Goal: Task Accomplishment & Management: Manage account settings

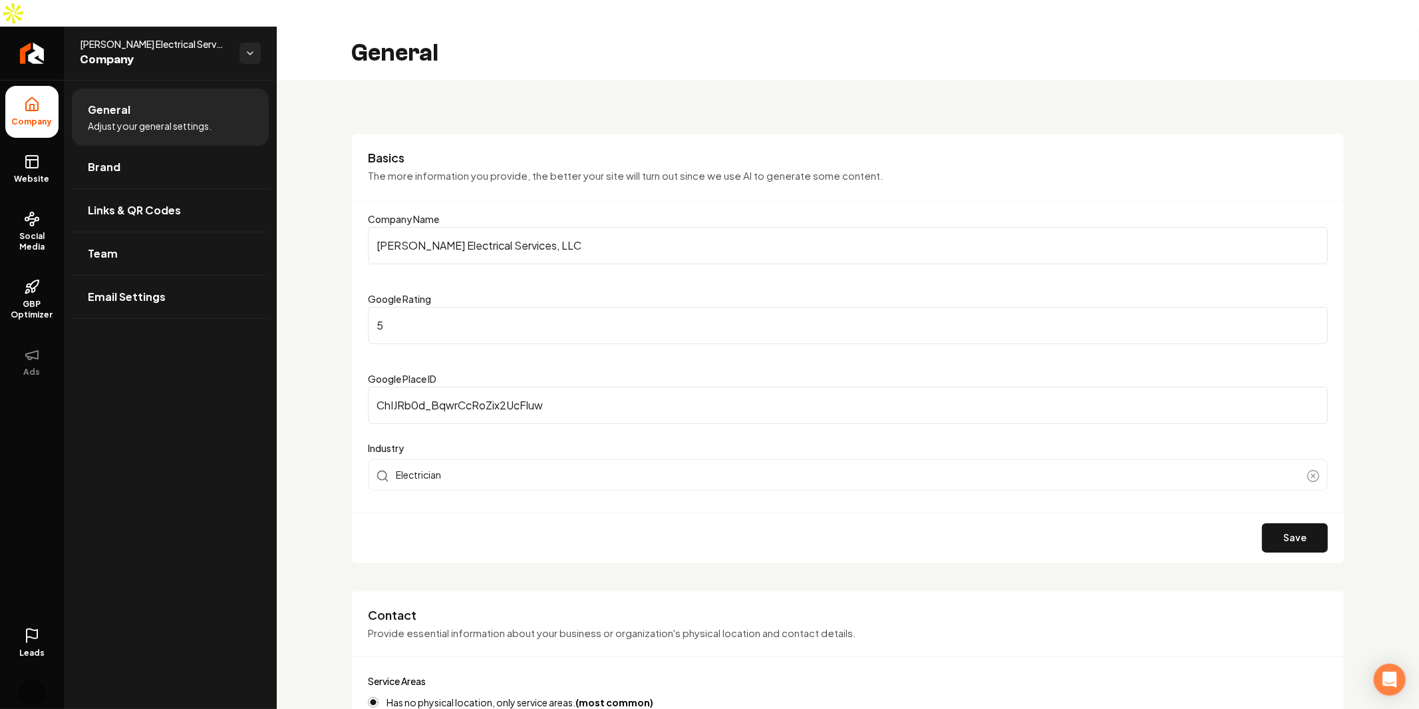
click at [832, 168] on p "The more information you provide, the better your site will turn out since we u…" at bounding box center [848, 175] width 960 height 15
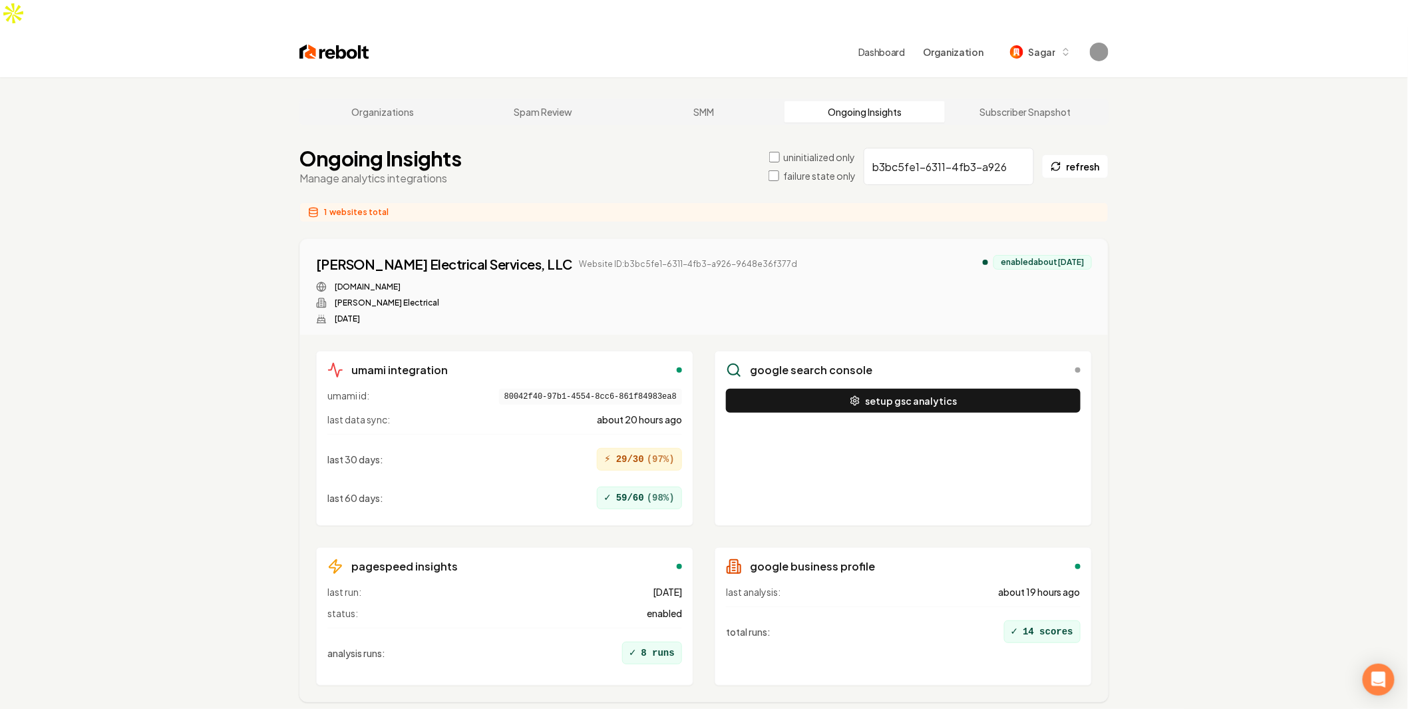
click at [528, 158] on div "Ongoing Insights Manage analytics integrations uninitialized only failure state…" at bounding box center [703, 166] width 809 height 40
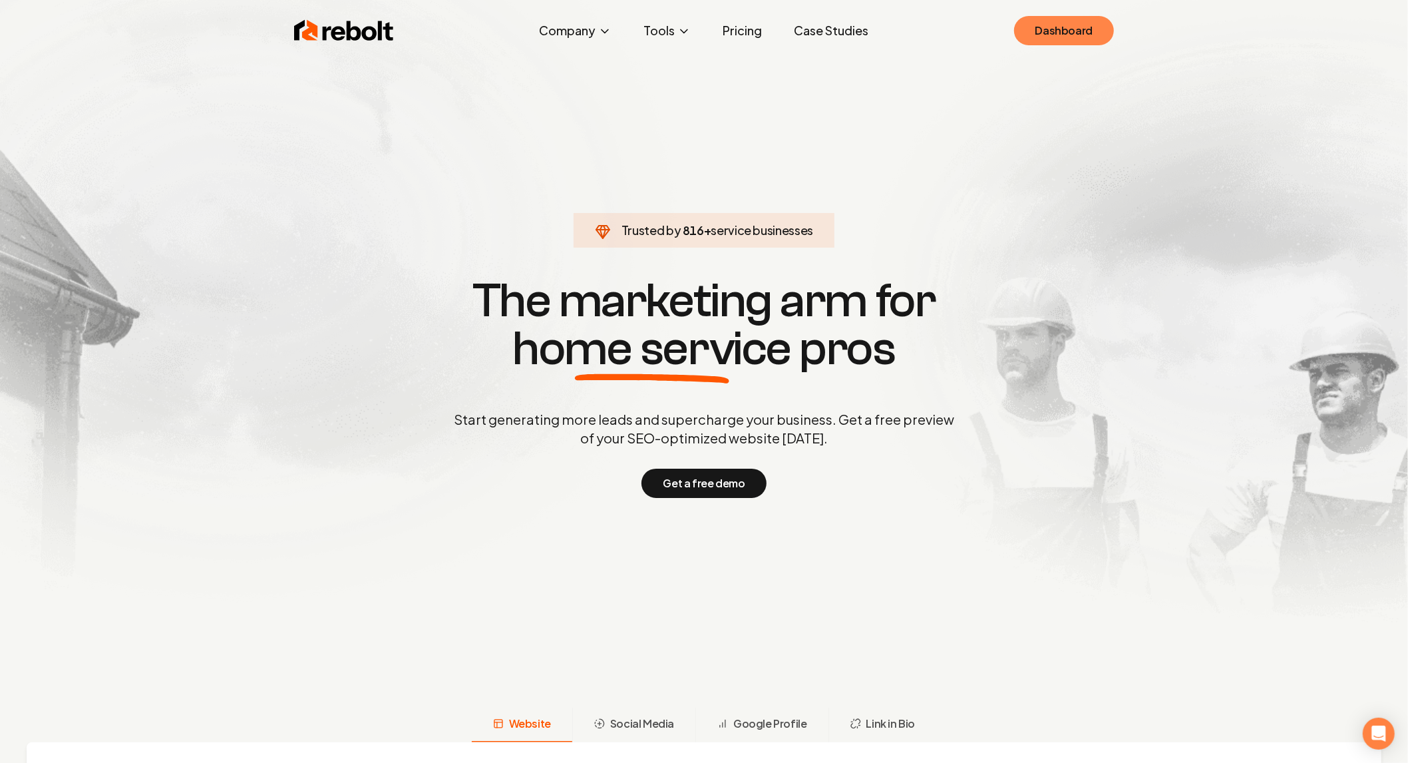
click at [1064, 29] on link "Dashboard" at bounding box center [1064, 30] width 100 height 29
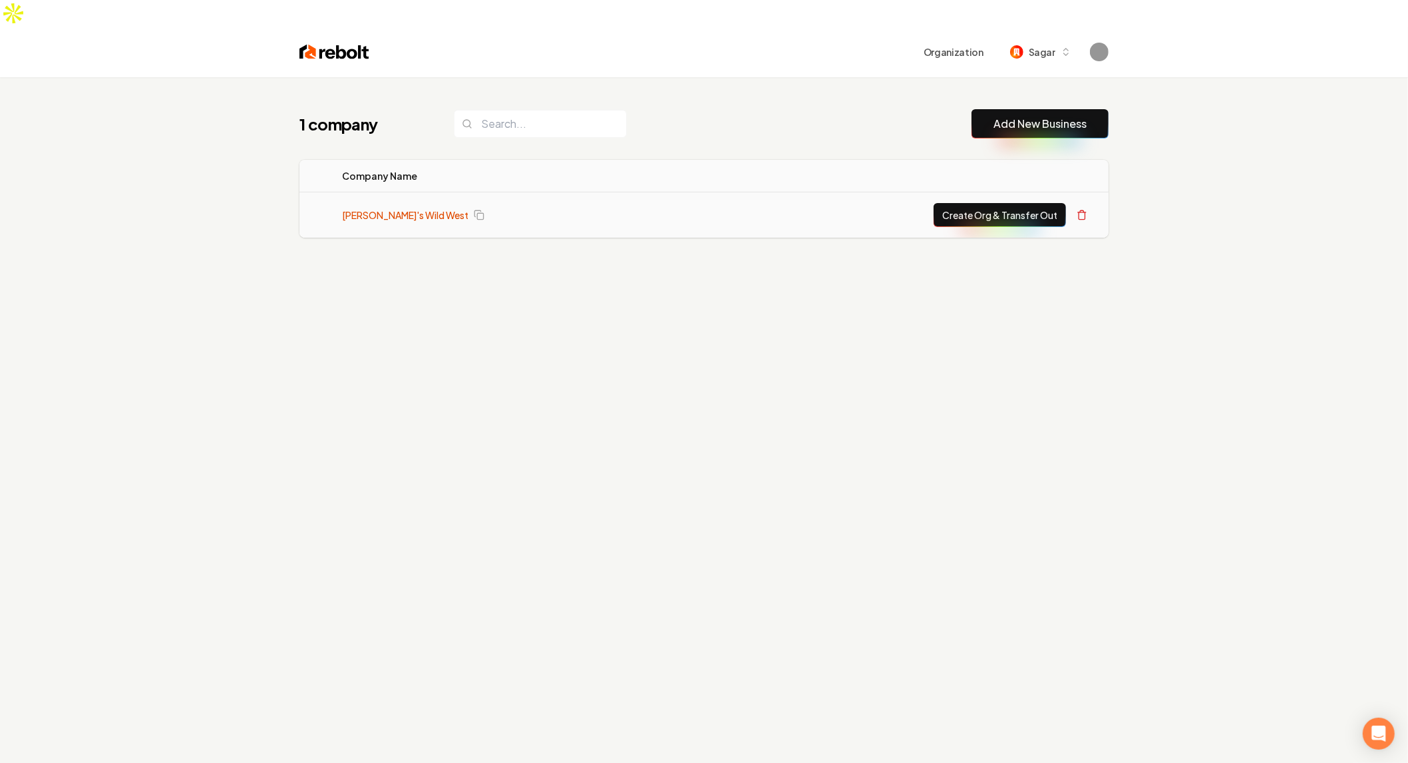
click at [371, 208] on link "Mitch's Wild West" at bounding box center [405, 214] width 126 height 13
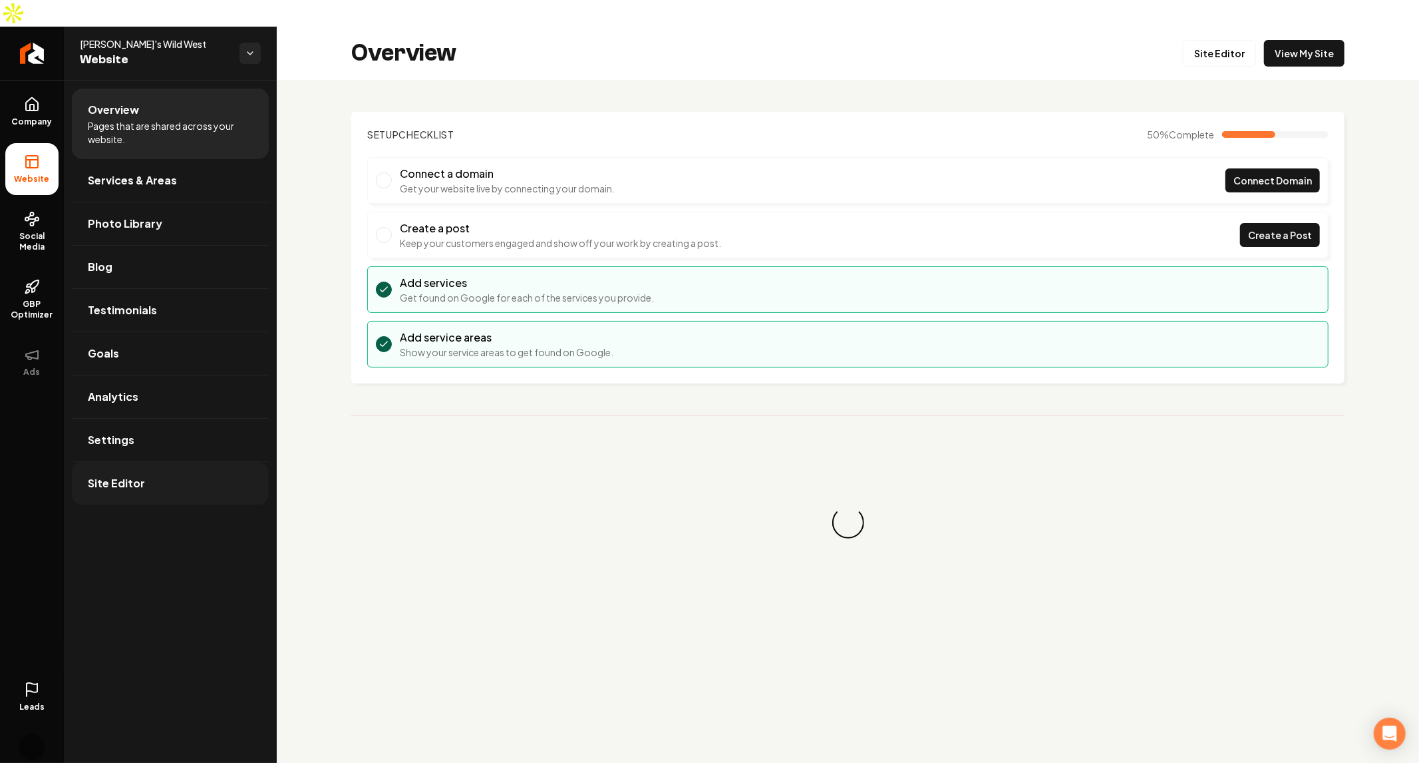
click at [178, 462] on link "Site Editor" at bounding box center [170, 483] width 197 height 43
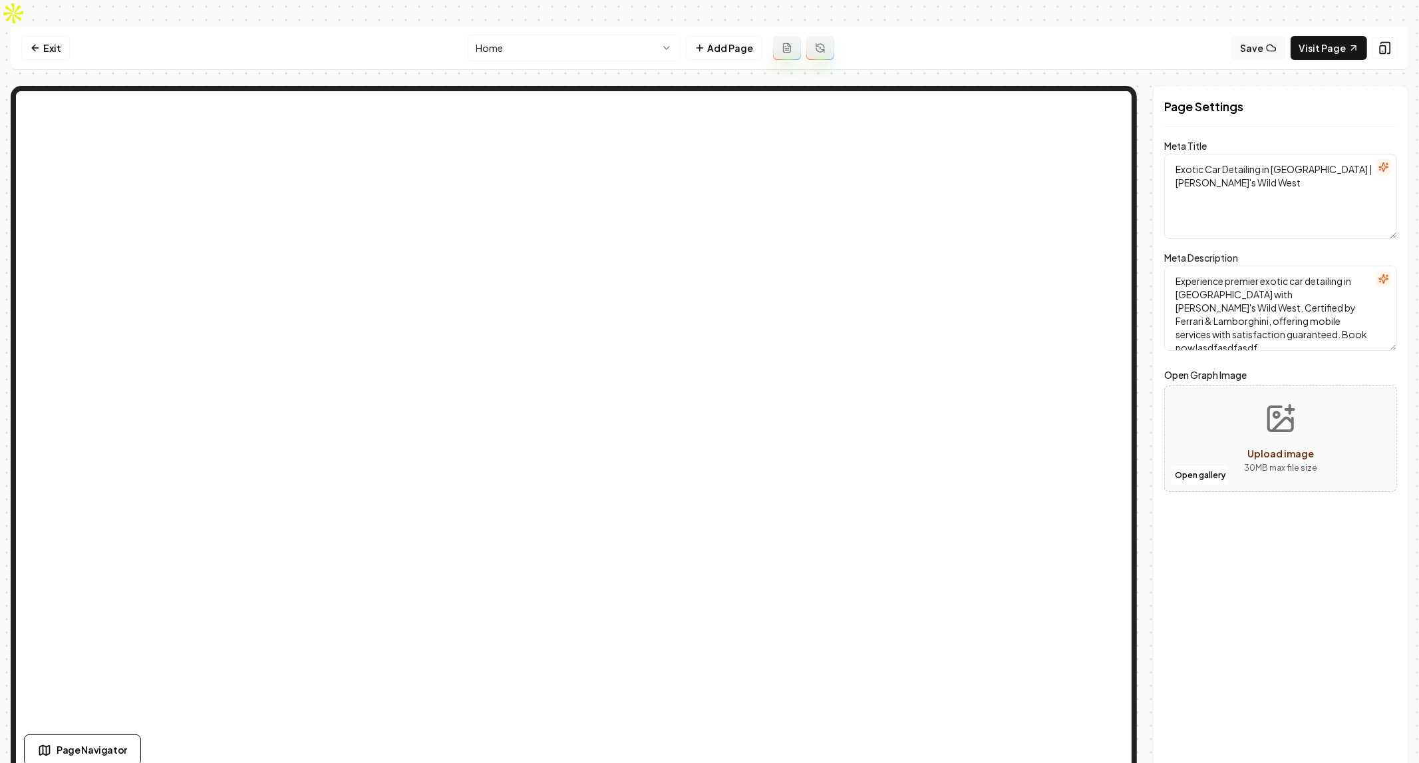
click at [1268, 36] on button "Save" at bounding box center [1259, 48] width 54 height 24
click at [49, 36] on link "Exit" at bounding box center [45, 48] width 49 height 24
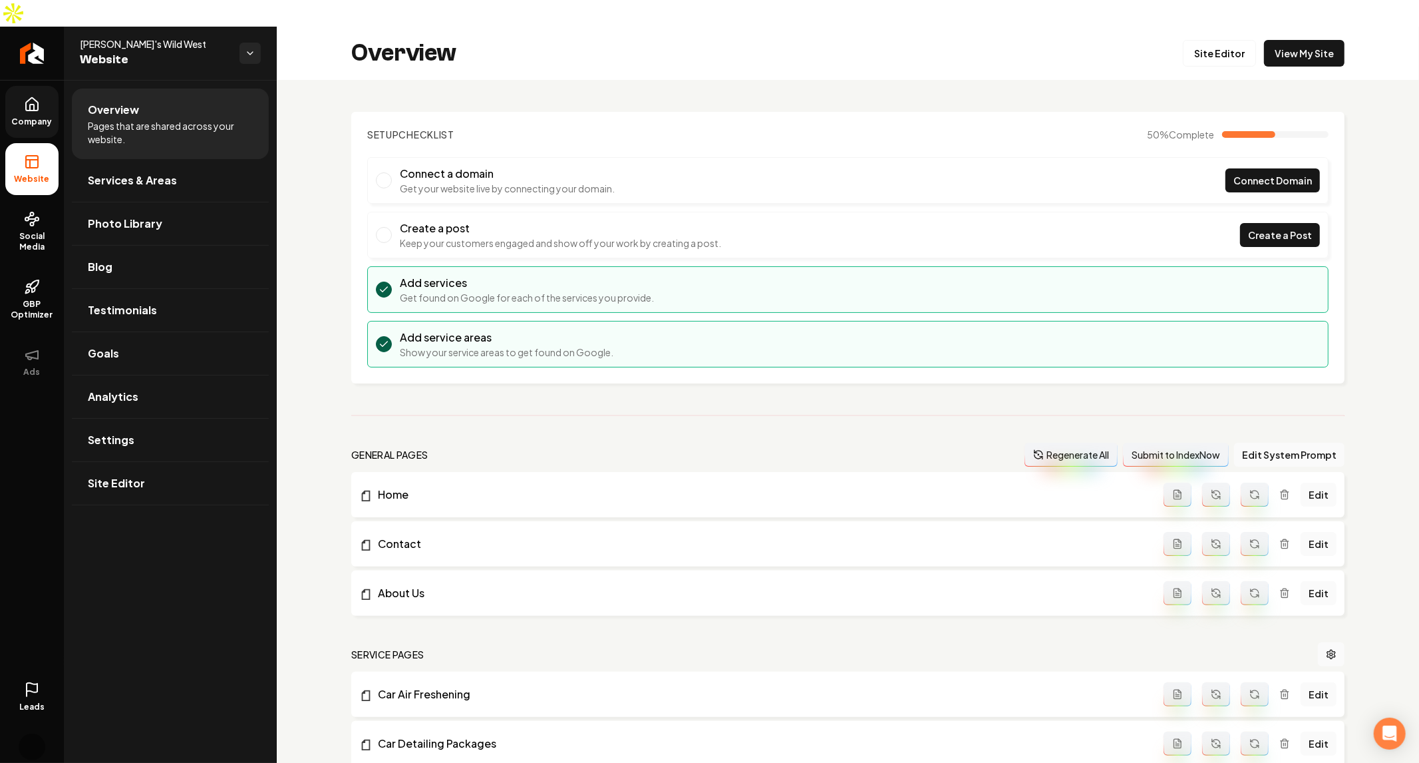
click at [31, 116] on span "Company" at bounding box center [32, 121] width 51 height 11
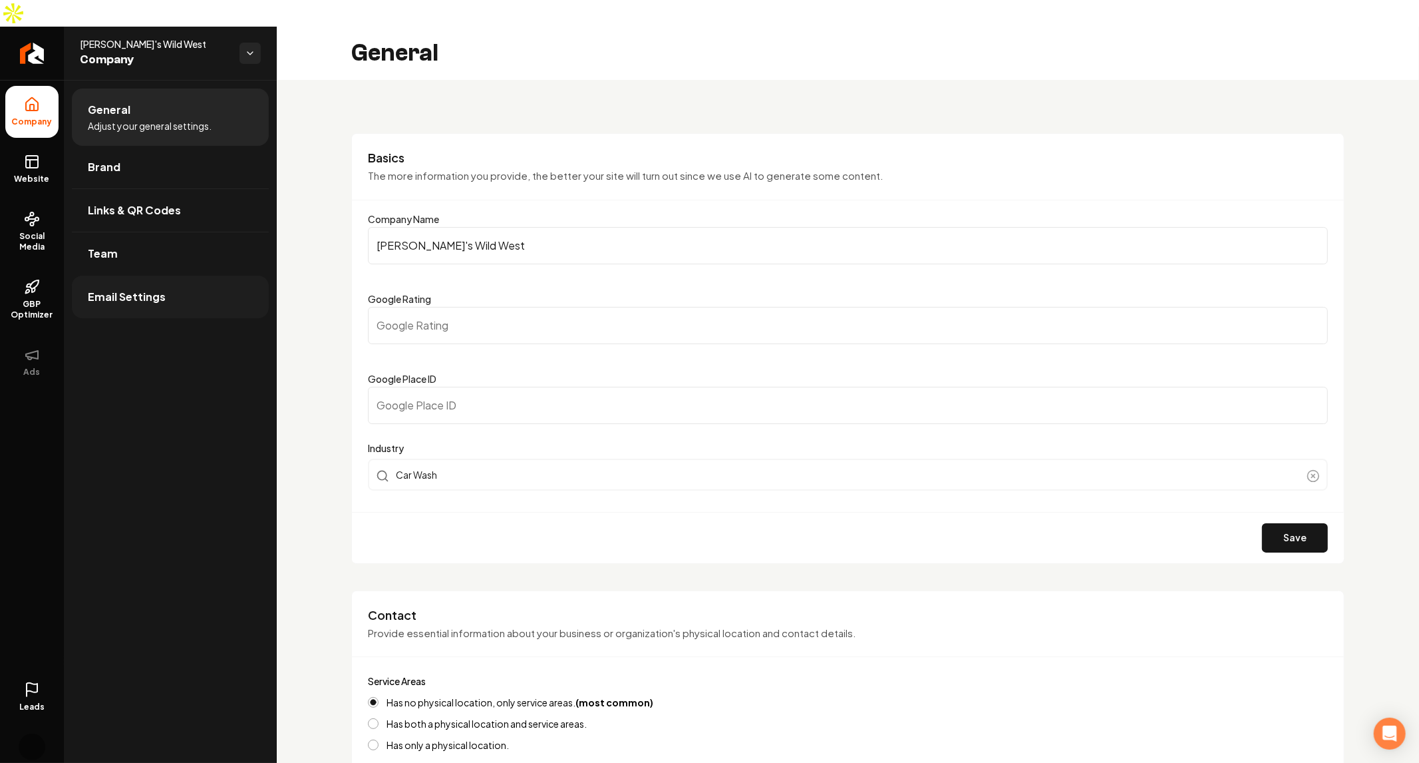
click at [171, 275] on link "Email Settings" at bounding box center [170, 296] width 197 height 43
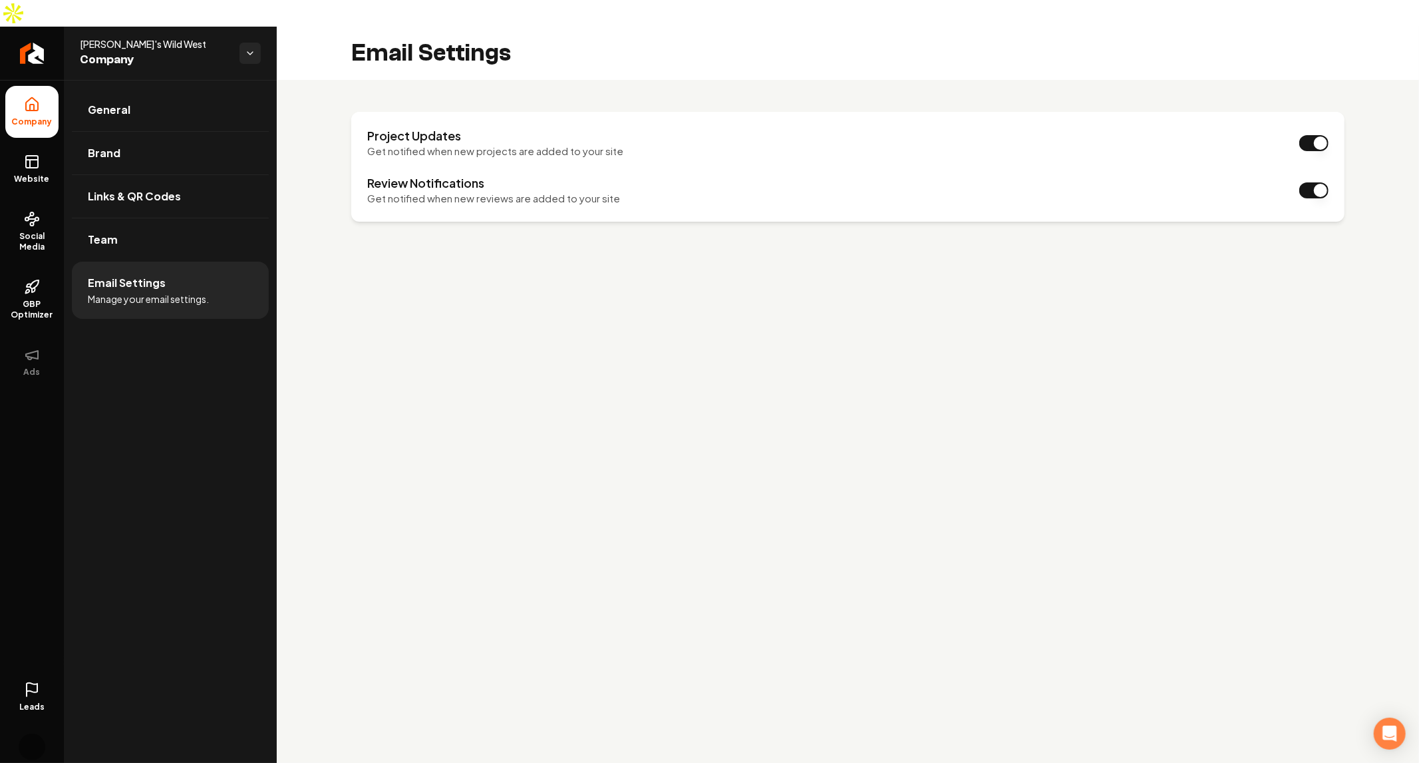
click at [340, 359] on main "Email Settings Project Updates Get notified when new projects are added to your…" at bounding box center [848, 408] width 1143 height 763
drag, startPoint x: 184, startPoint y: 265, endPoint x: 174, endPoint y: 230, distance: 36.2
click at [184, 292] on span "Manage your email settings." at bounding box center [148, 298] width 121 height 13
click at [187, 89] on link "General" at bounding box center [170, 110] width 197 height 43
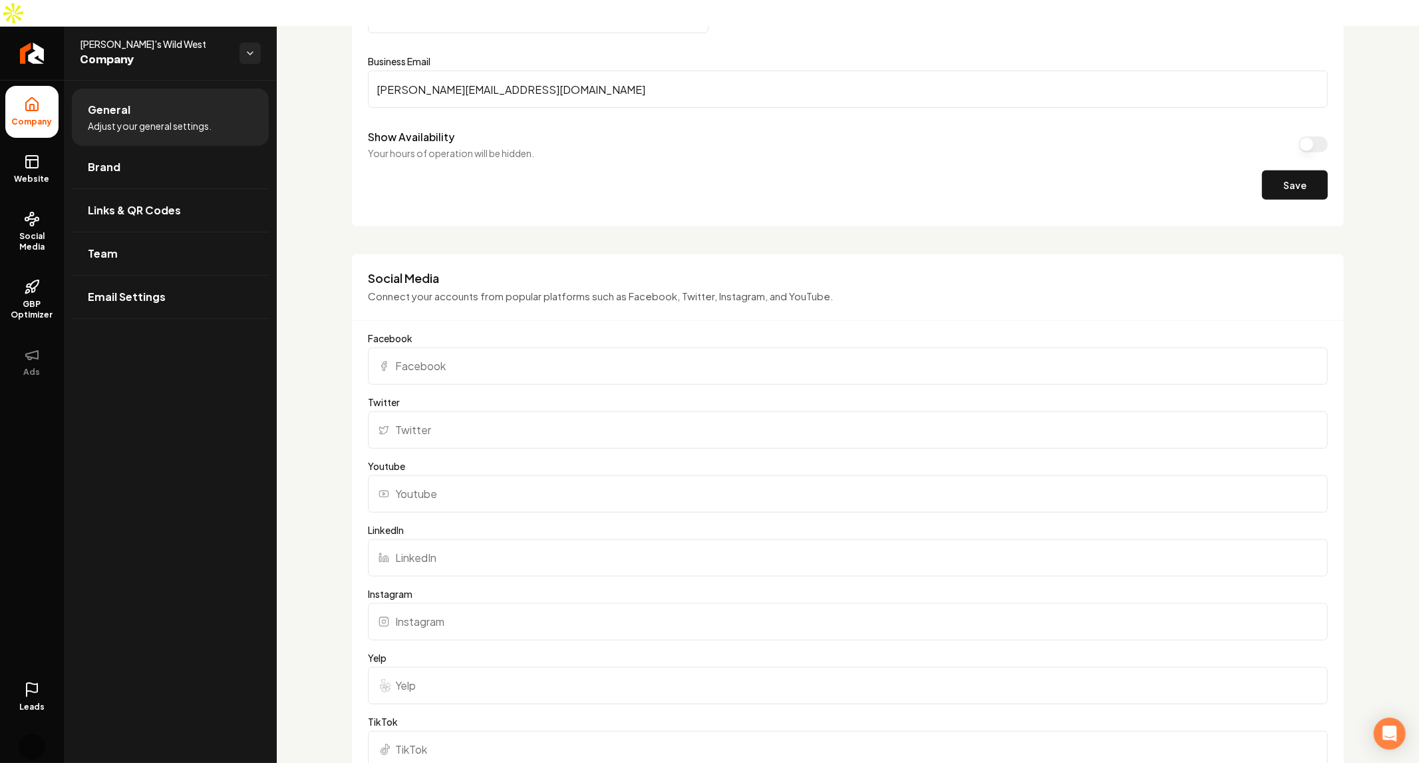
scroll to position [1405, 0]
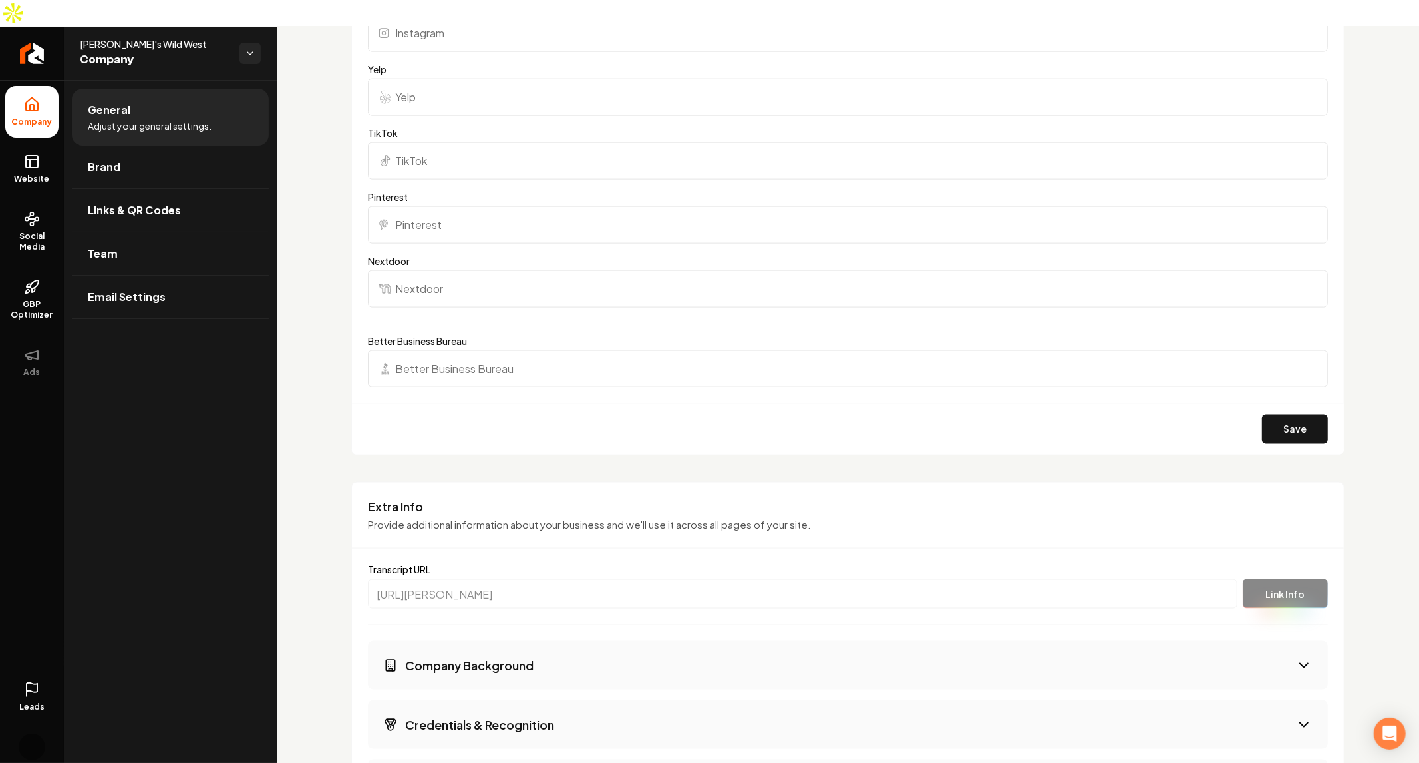
click at [717, 659] on button "Company Background" at bounding box center [848, 665] width 960 height 49
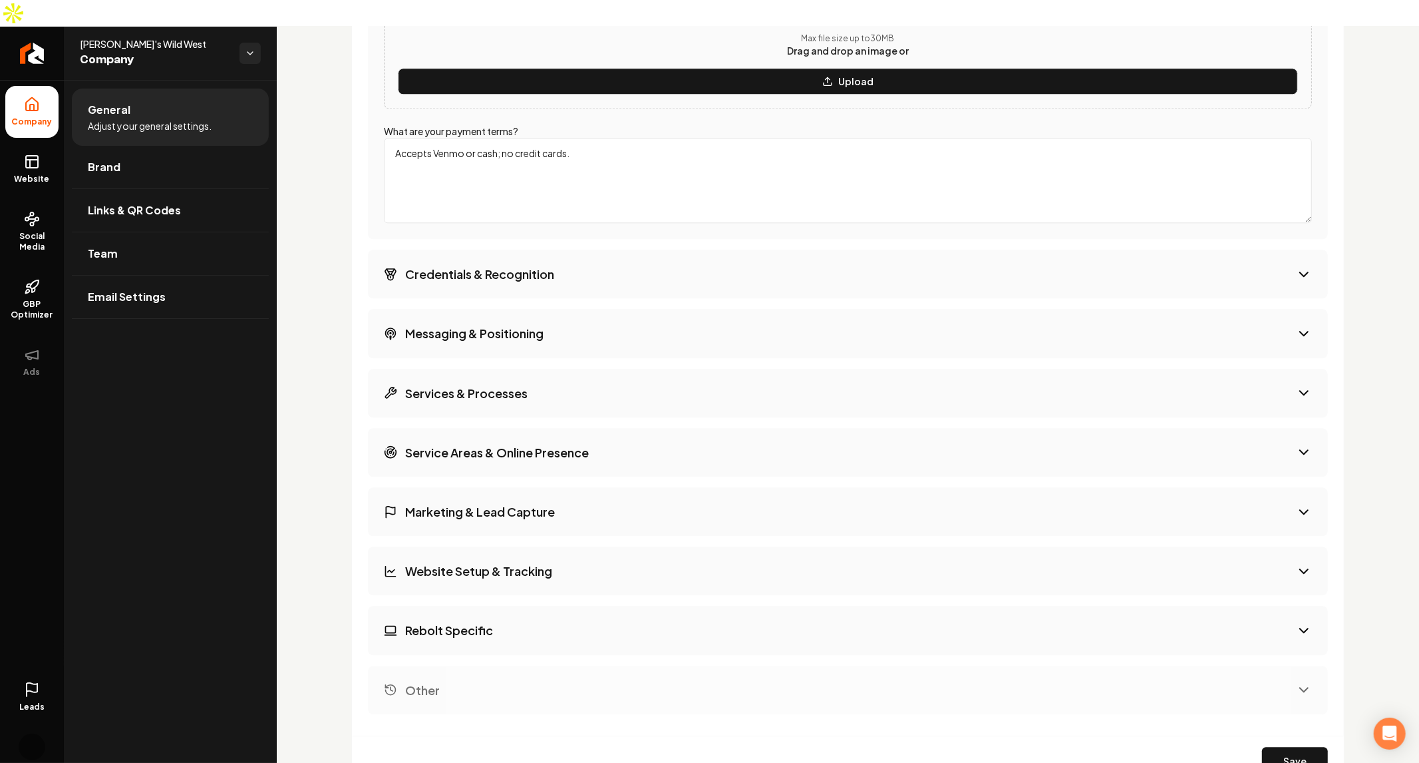
scroll to position [2740, 0]
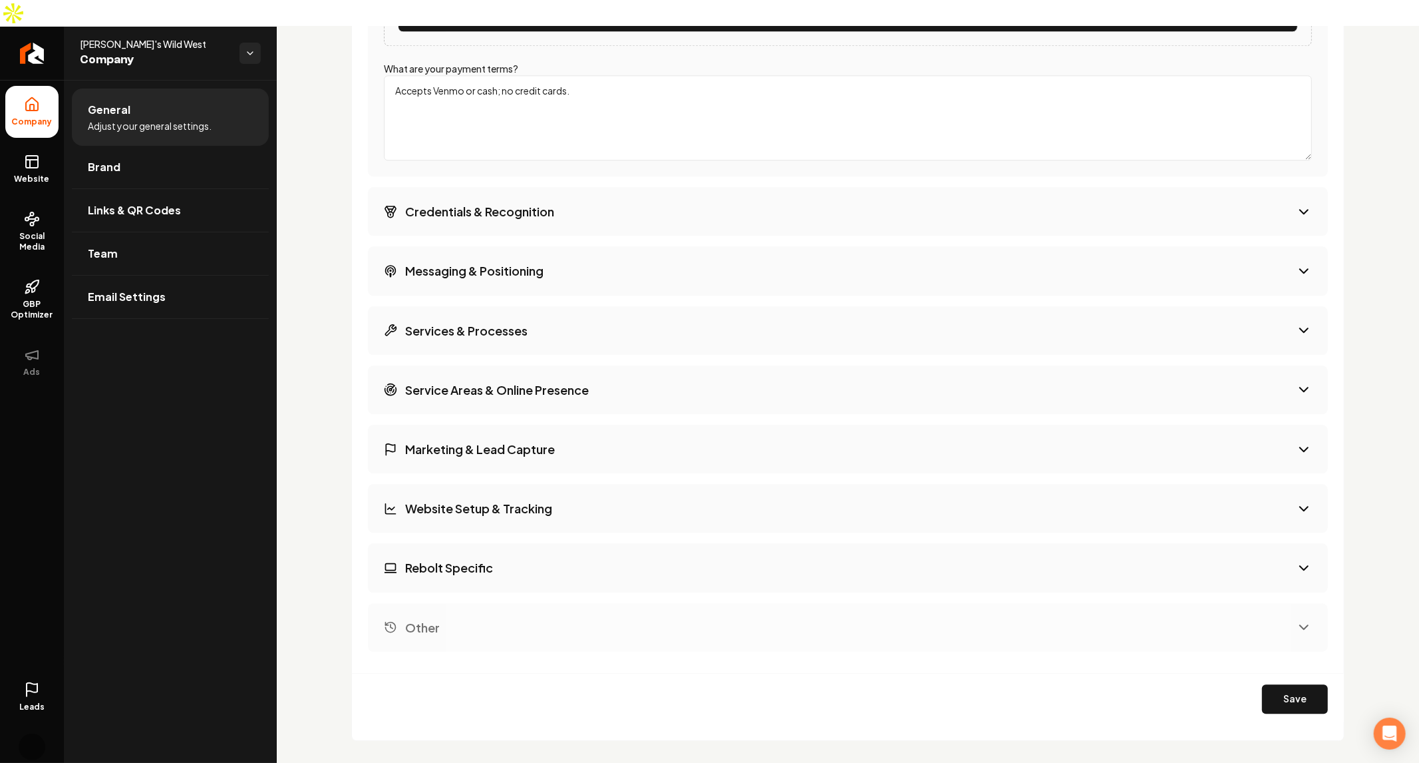
click at [1295, 684] on button "Save" at bounding box center [1295, 698] width 66 height 29
click at [43, 143] on link "Website" at bounding box center [31, 169] width 53 height 52
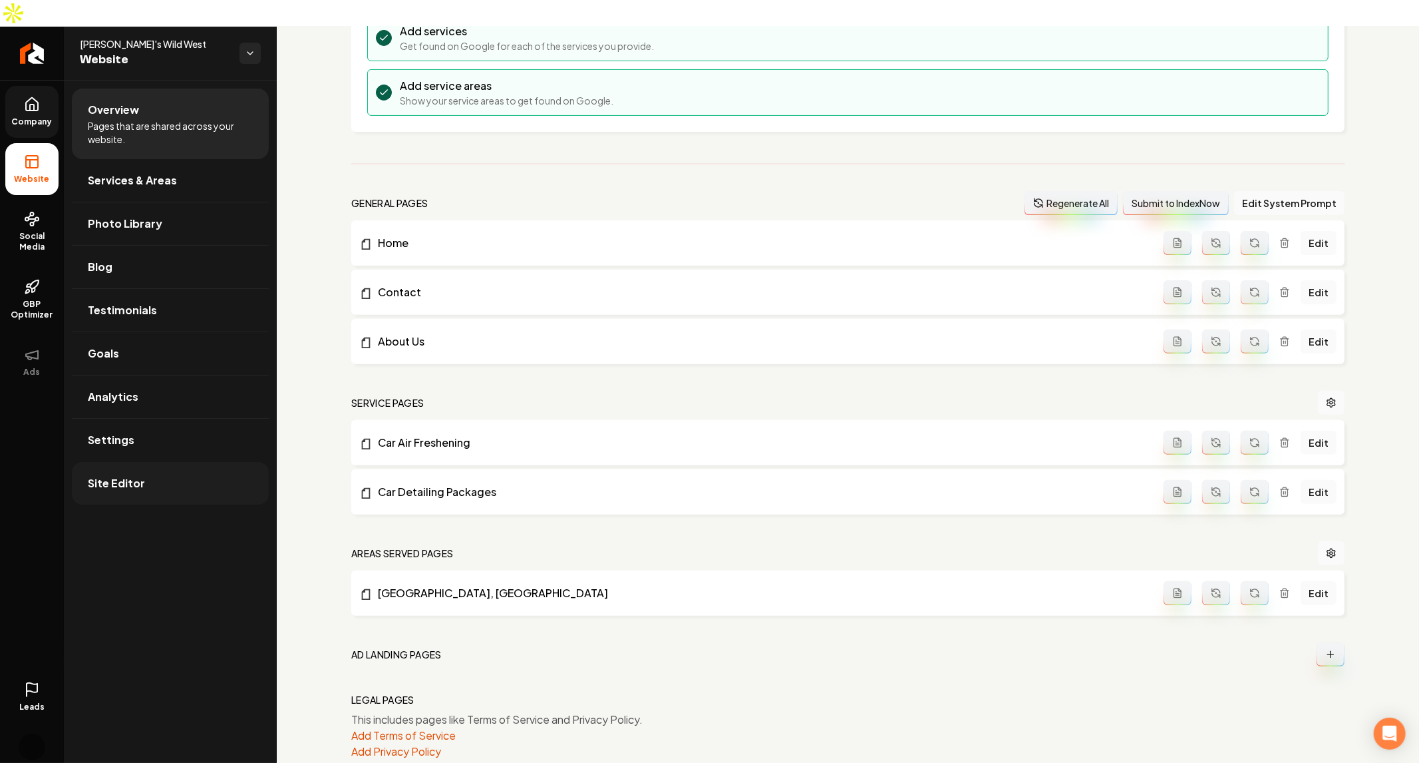
click at [148, 462] on link "Site Editor" at bounding box center [170, 483] width 197 height 43
click at [325, 354] on div "Setup Checklist 50 % Complete Connect a domain Get your website live by connect…" at bounding box center [848, 309] width 1143 height 963
click at [35, 116] on span "Company" at bounding box center [32, 121] width 51 height 11
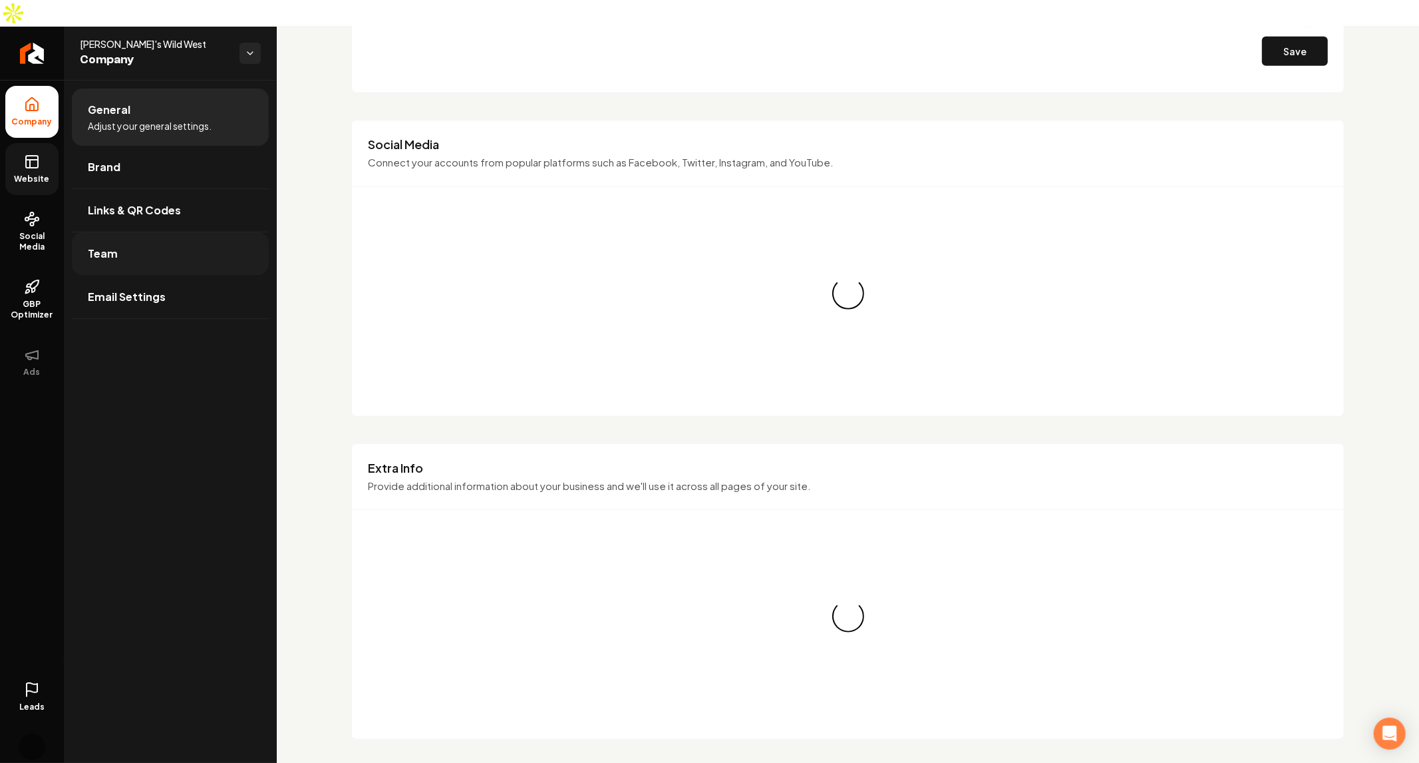
scroll to position [1918, 0]
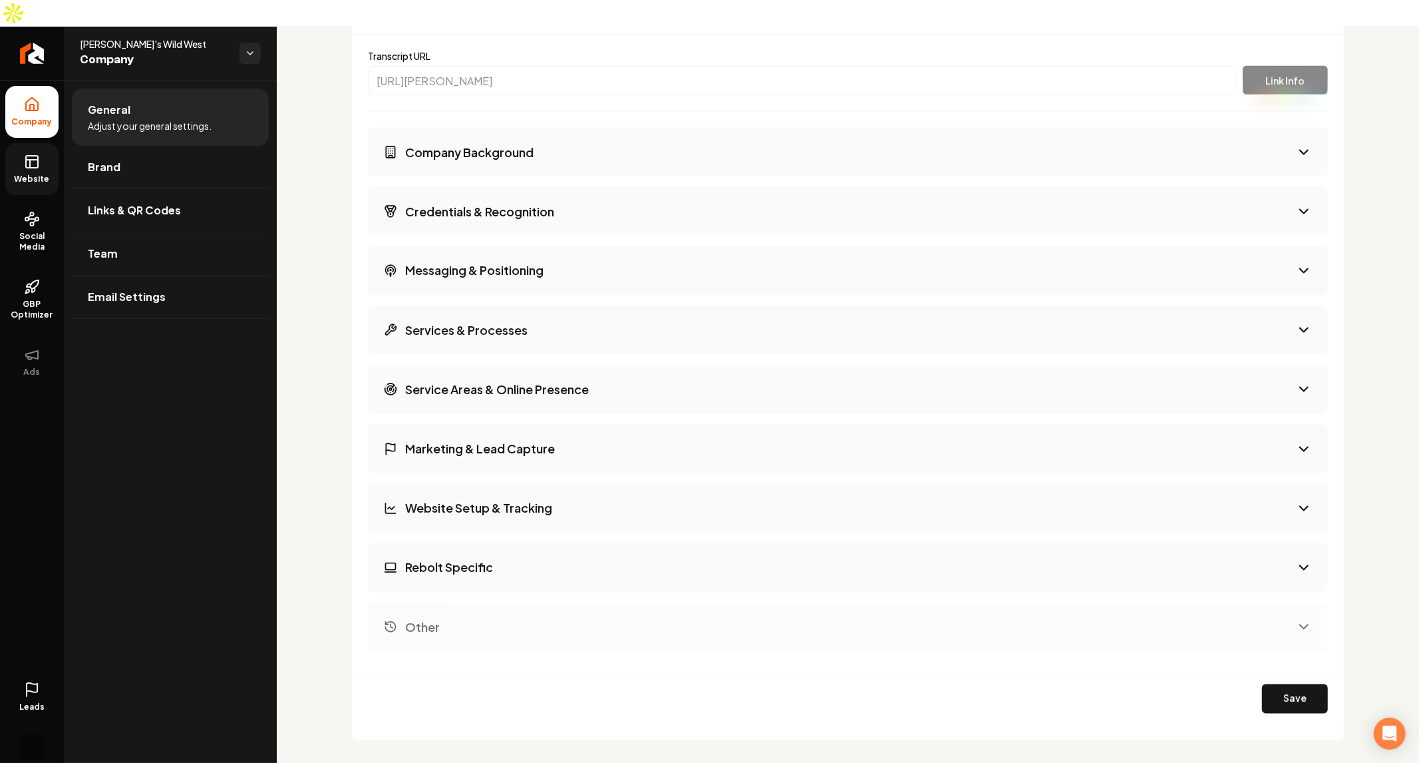
click at [526, 322] on h3 "Services & Processes" at bounding box center [466, 330] width 122 height 17
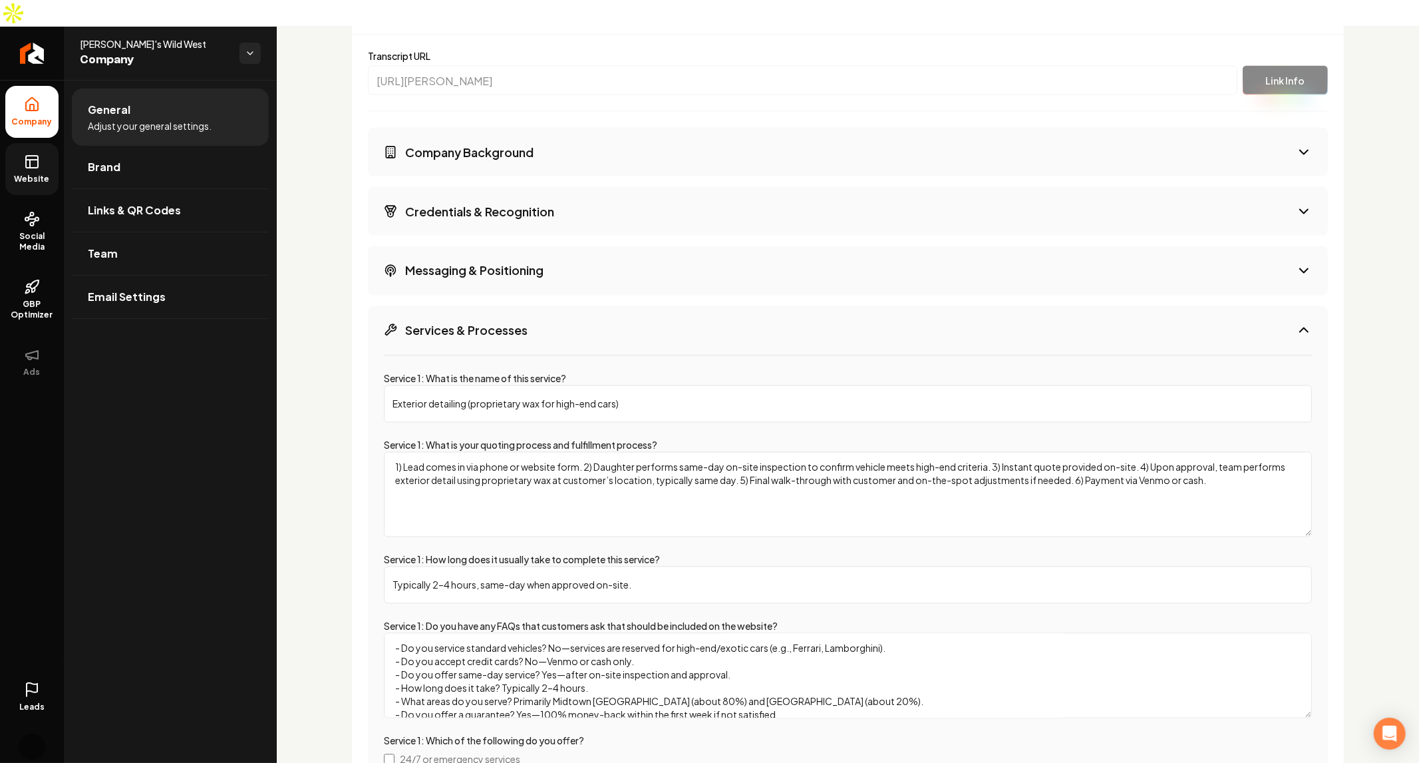
click at [344, 416] on div "Basics The more information you provide, the better your site will turn out sin…" at bounding box center [848, 145] width 1143 height 3967
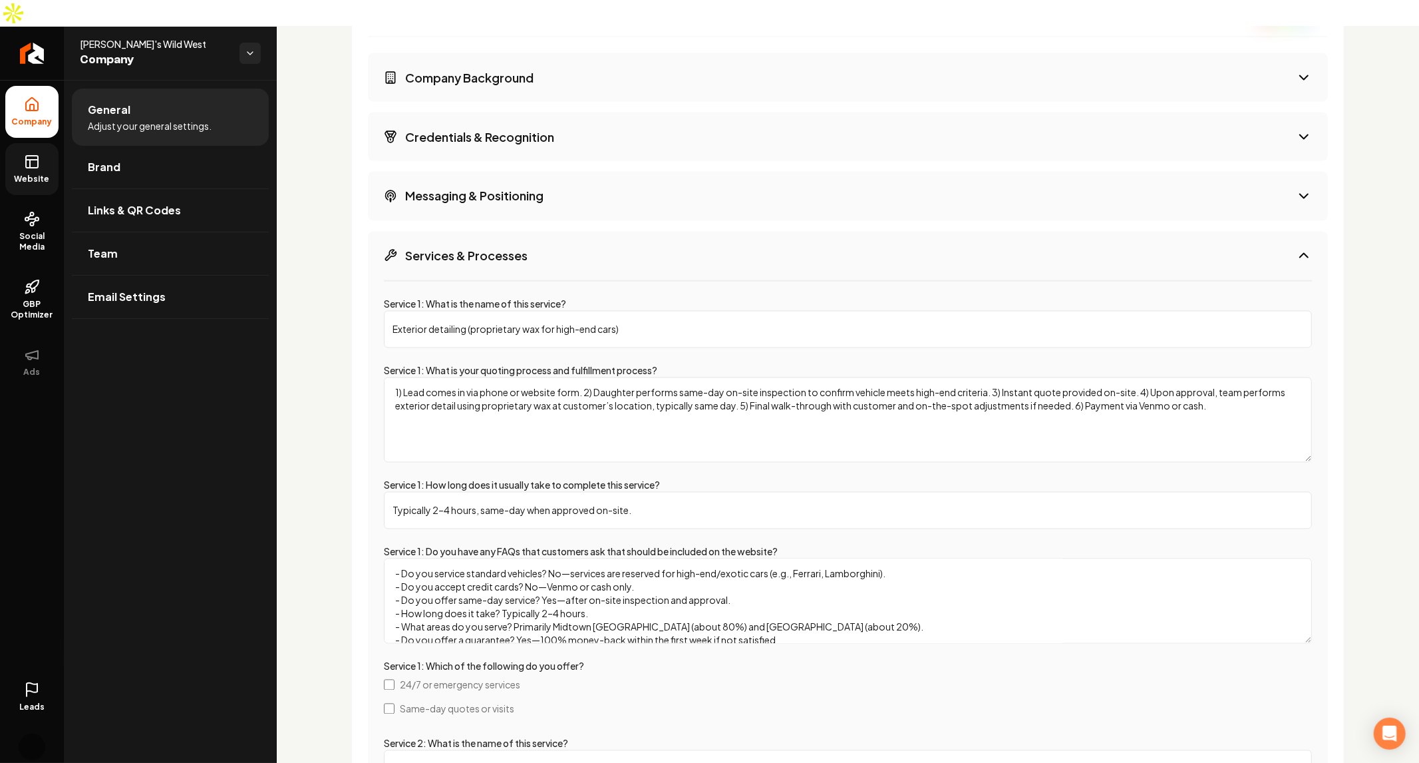
click at [345, 416] on div "Basics The more information you provide, the better your site will turn out sin…" at bounding box center [848, 70] width 1143 height 3967
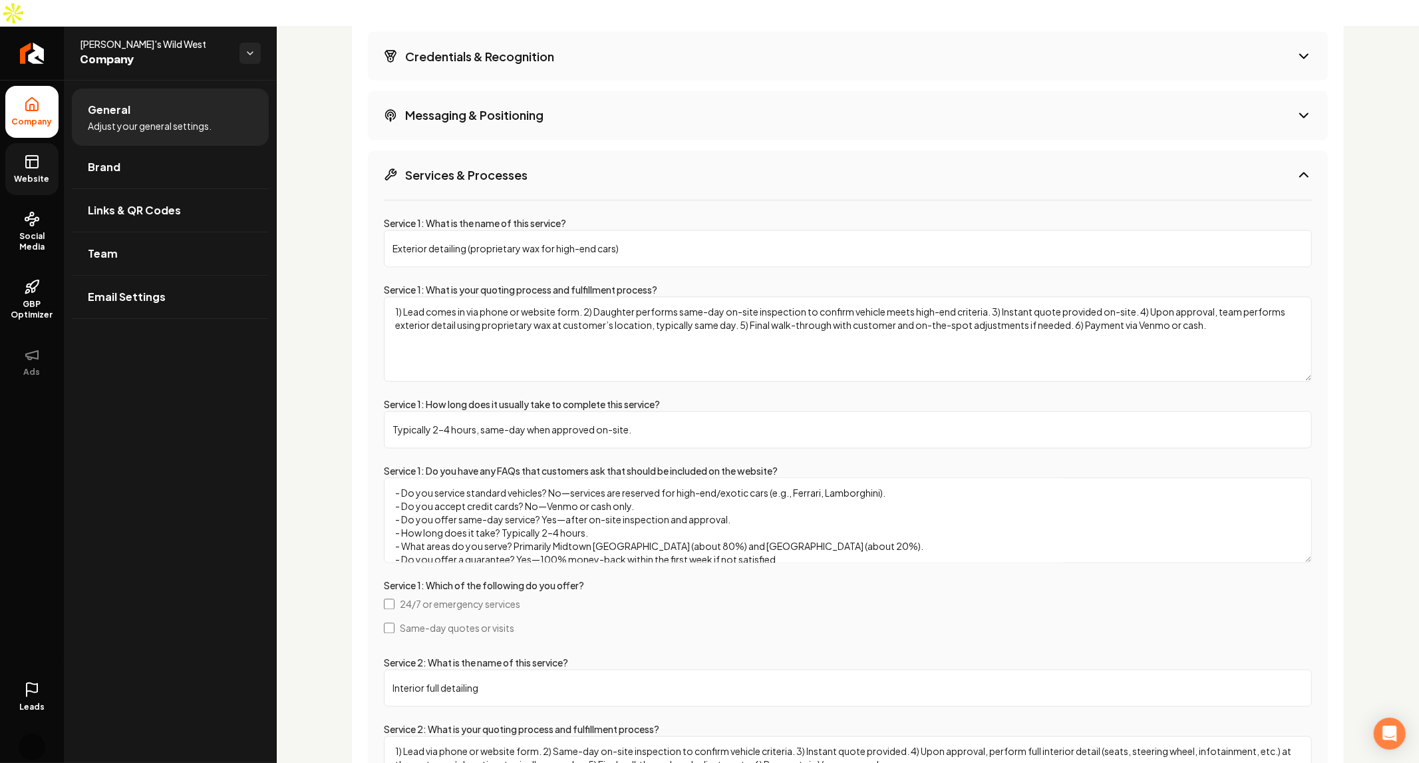
scroll to position [2140, 0]
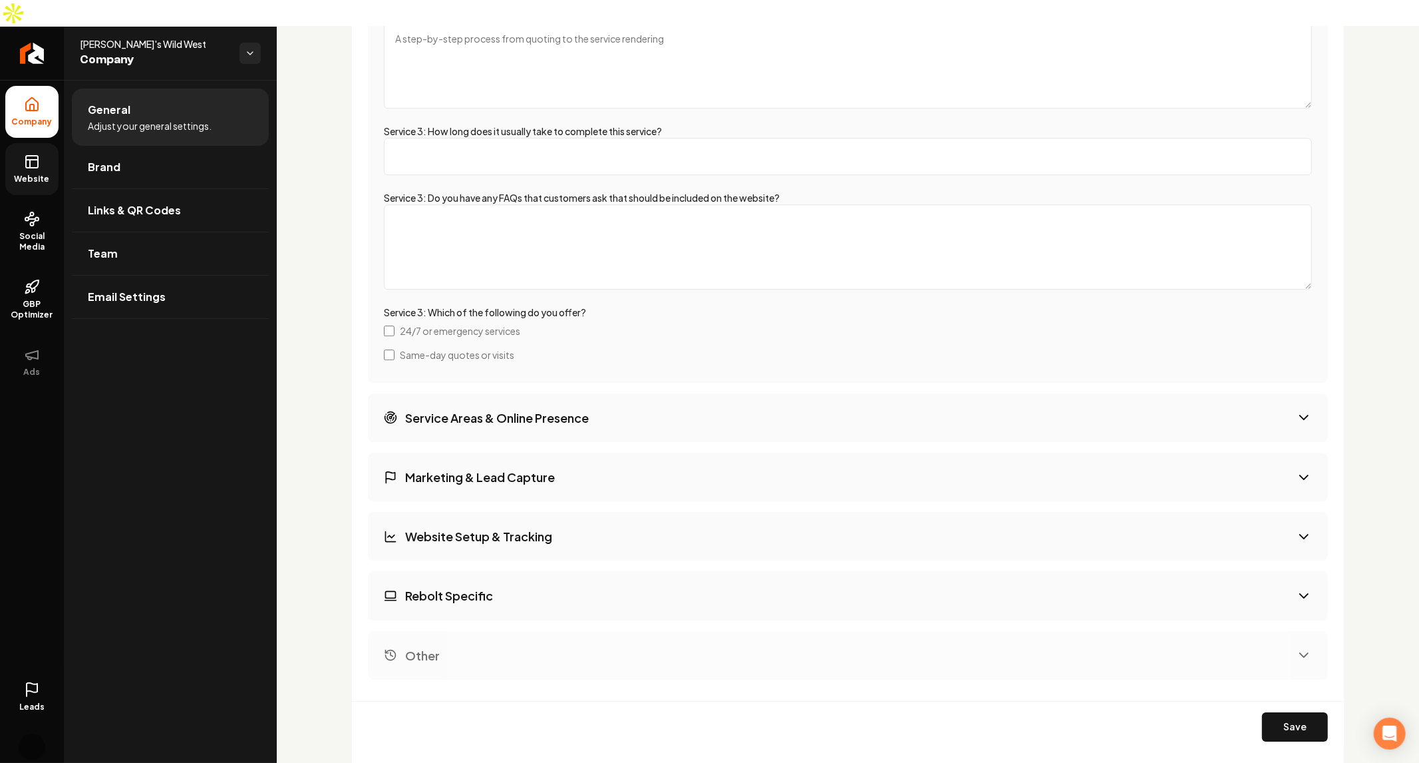
scroll to position [3249, 0]
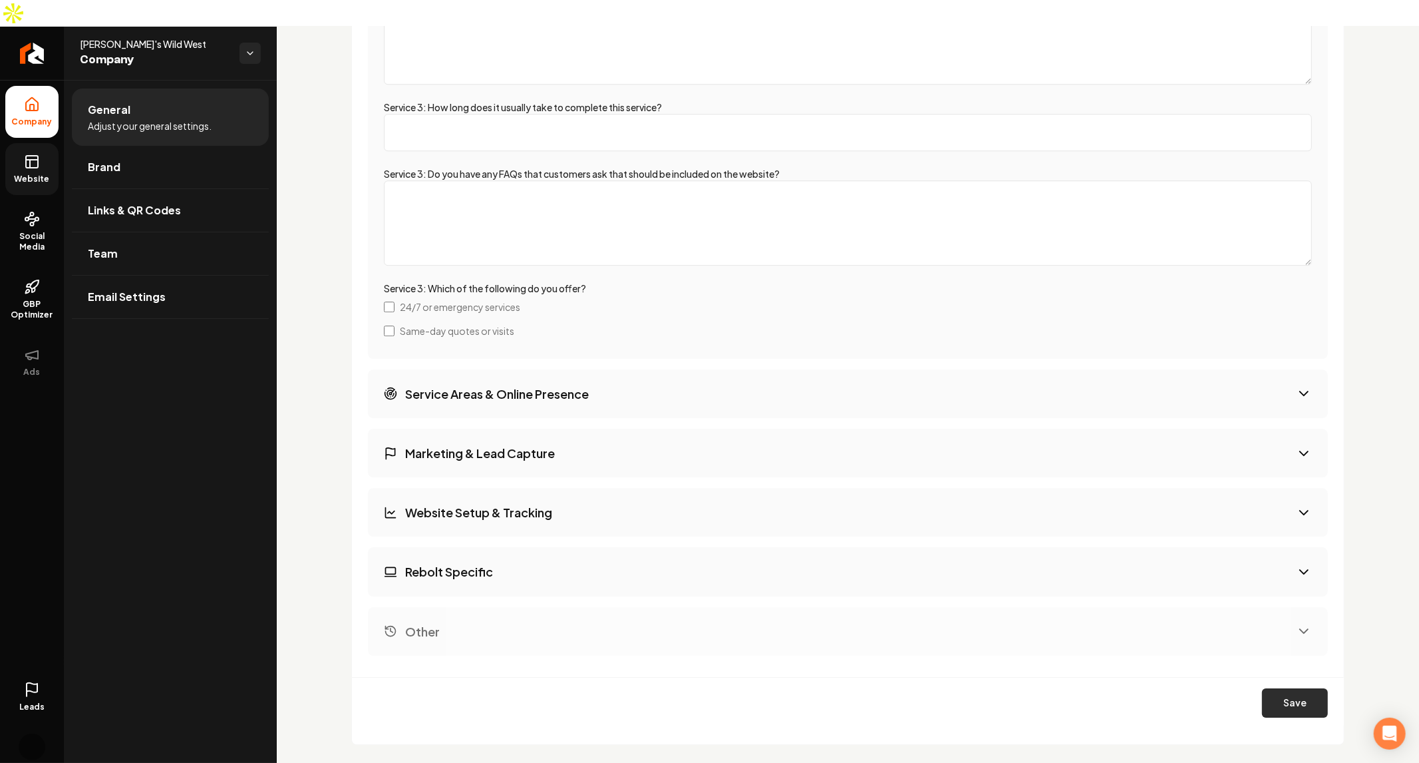
click at [1286, 688] on button "Save" at bounding box center [1295, 702] width 66 height 29
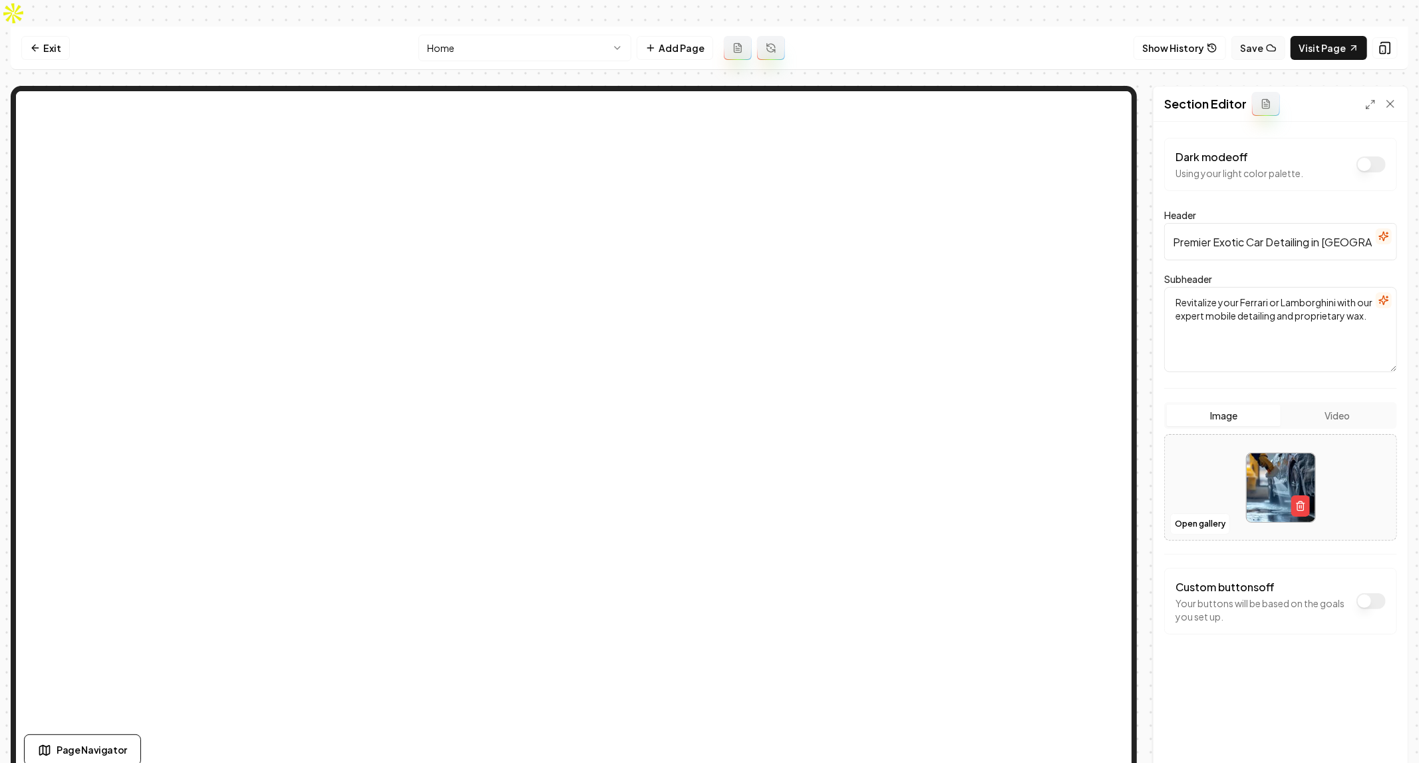
click at [1273, 43] on icon at bounding box center [1271, 48] width 11 height 11
drag, startPoint x: 43, startPoint y: 16, endPoint x: 84, endPoint y: 3, distance: 43.4
click at [43, 36] on link "Exit" at bounding box center [45, 48] width 49 height 24
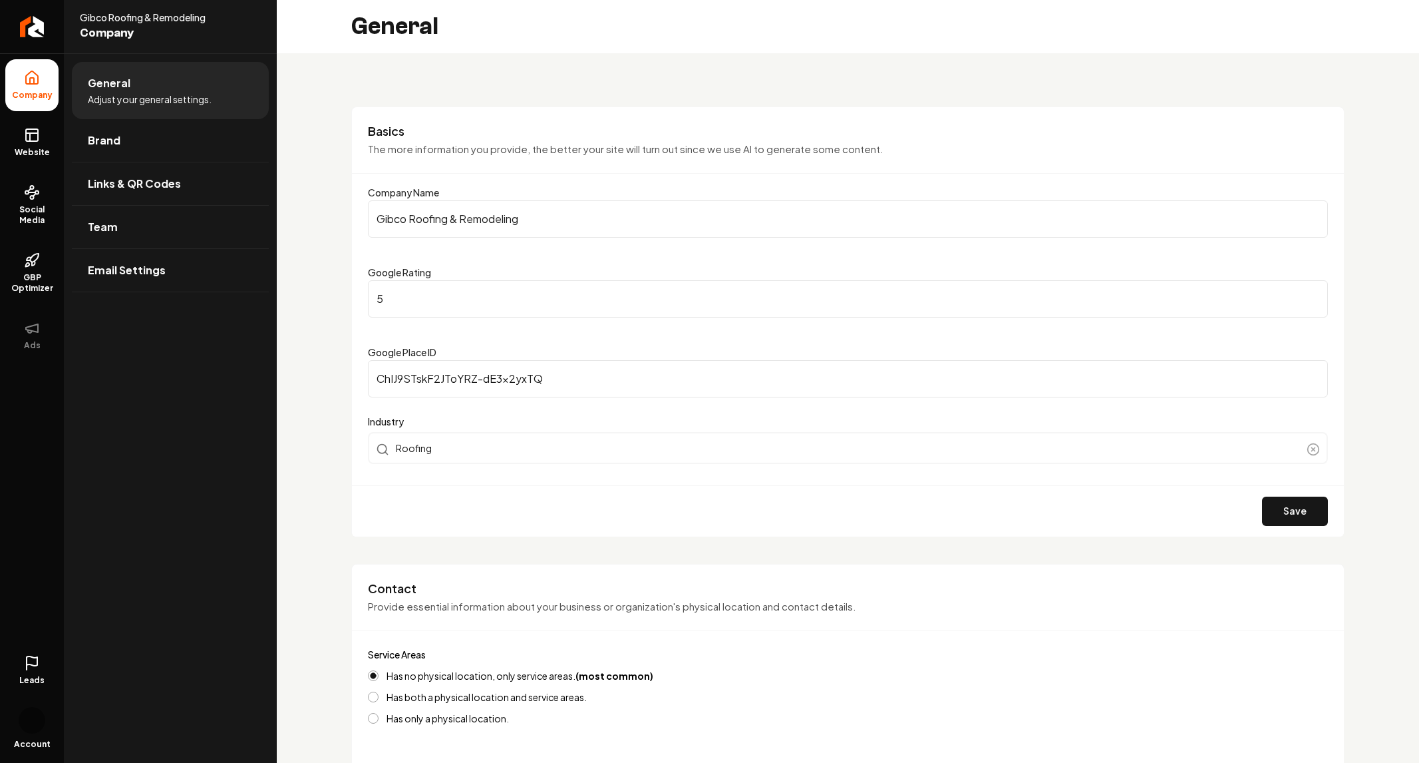
click at [28, 137] on icon at bounding box center [32, 135] width 16 height 16
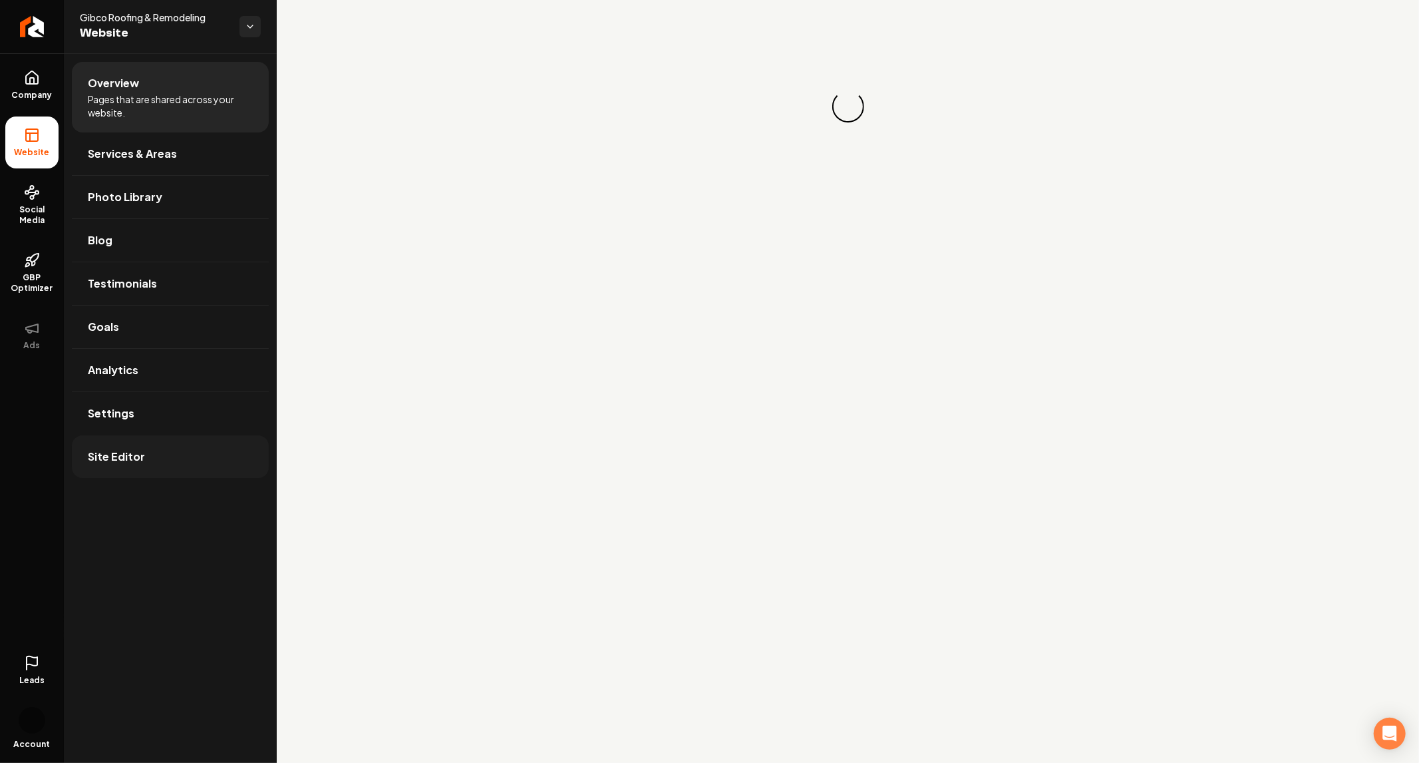
click at [167, 453] on link "Site Editor" at bounding box center [170, 456] width 197 height 43
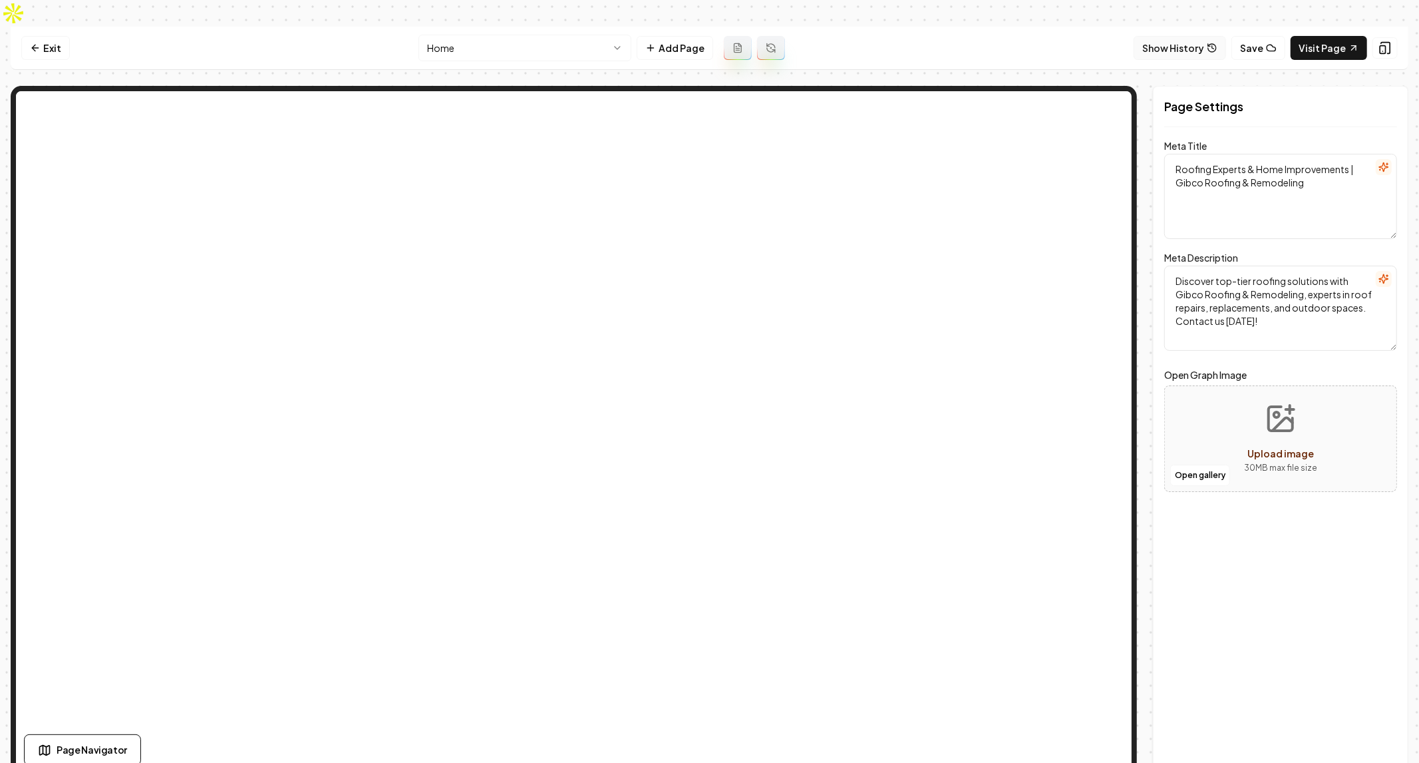
click at [1181, 36] on button "Show History" at bounding box center [1180, 48] width 92 height 24
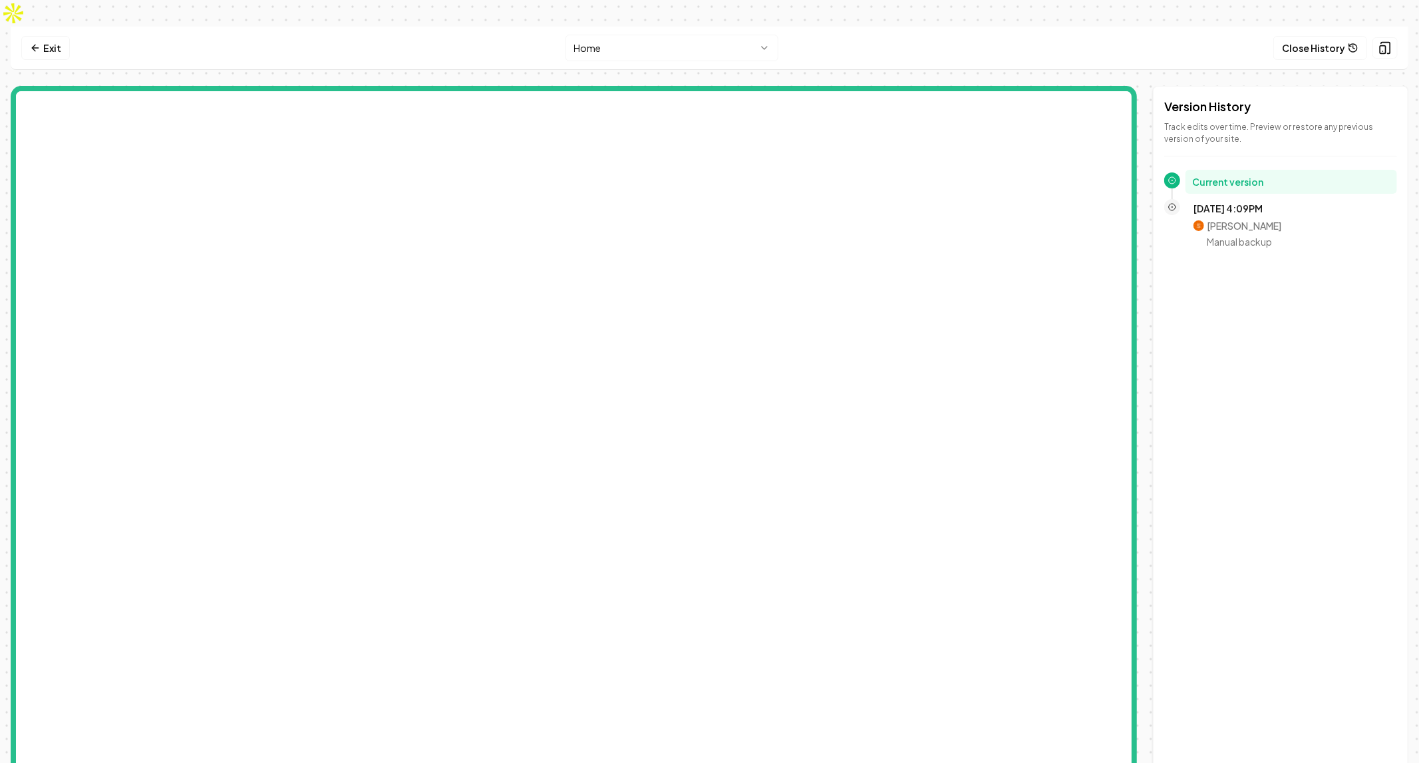
click at [1270, 474] on div "Version History Track edits over time. Preview or restore any previous version …" at bounding box center [1281, 432] width 256 height 693
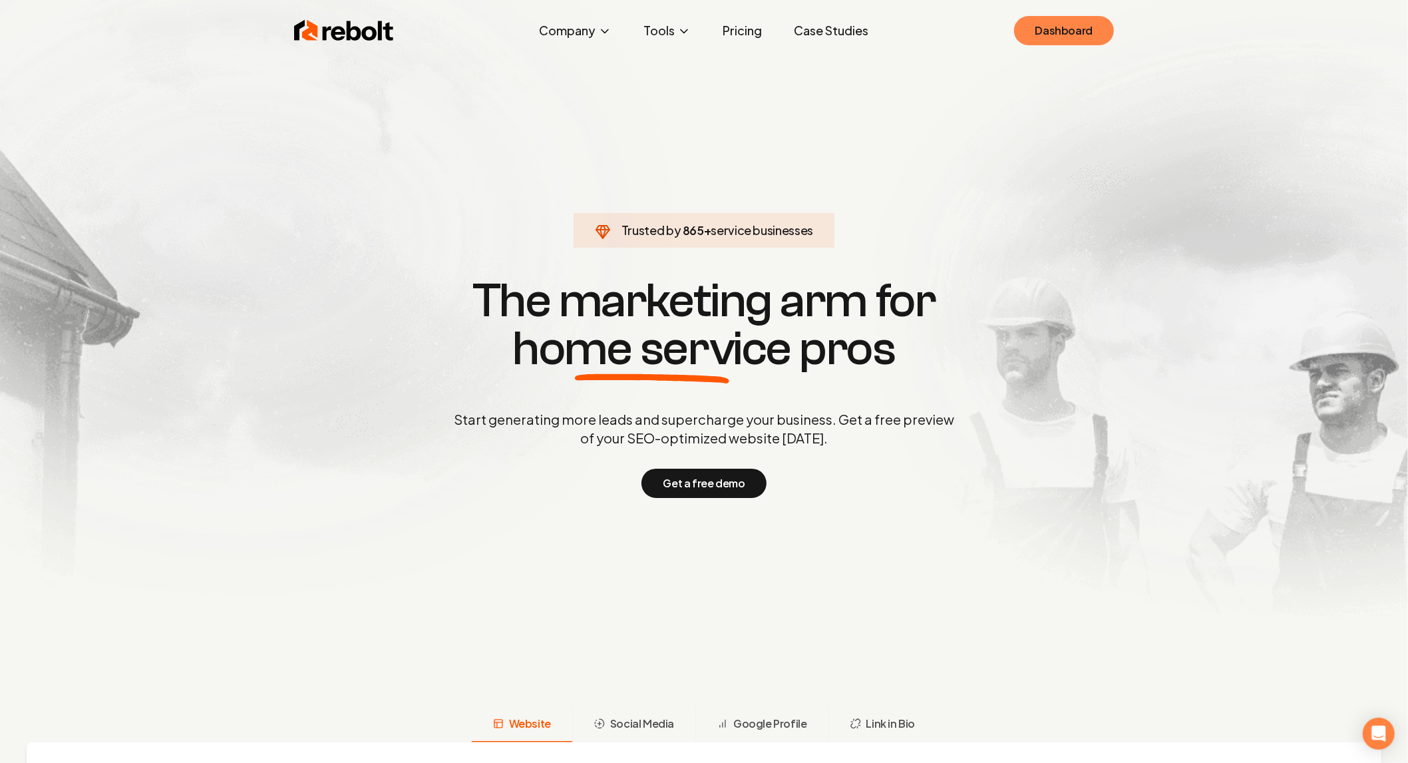
click at [1062, 27] on link "Dashboard" at bounding box center [1064, 30] width 100 height 29
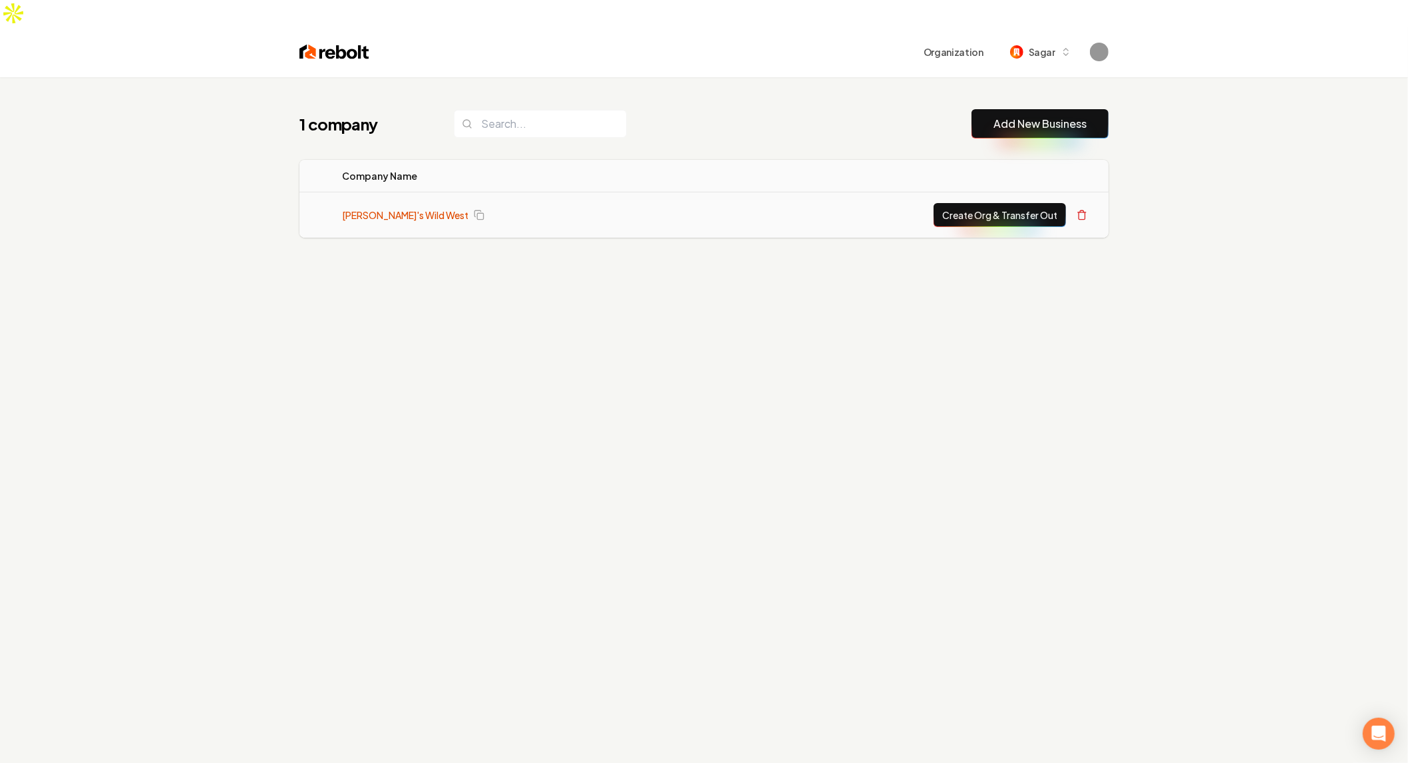
click at [365, 208] on link "Mitch's Wild West" at bounding box center [405, 214] width 126 height 13
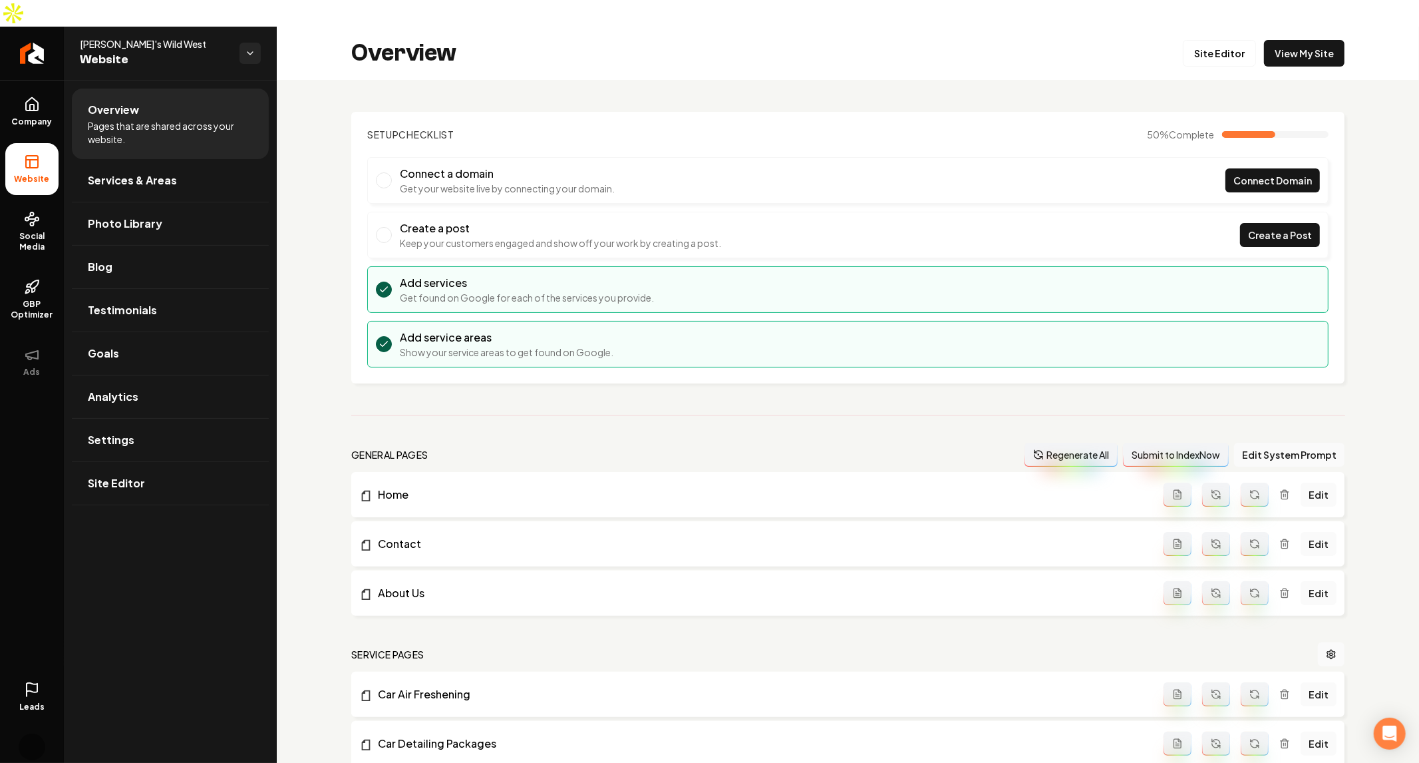
drag, startPoint x: 880, startPoint y: 407, endPoint x: 960, endPoint y: 413, distance: 79.4
click at [880, 404] on div "Setup Checklist 50 % Complete Connect a domain Get your website live by connect…" at bounding box center [848, 561] width 1143 height 963
click at [1082, 443] on button "Regenerate All" at bounding box center [1071, 455] width 93 height 24
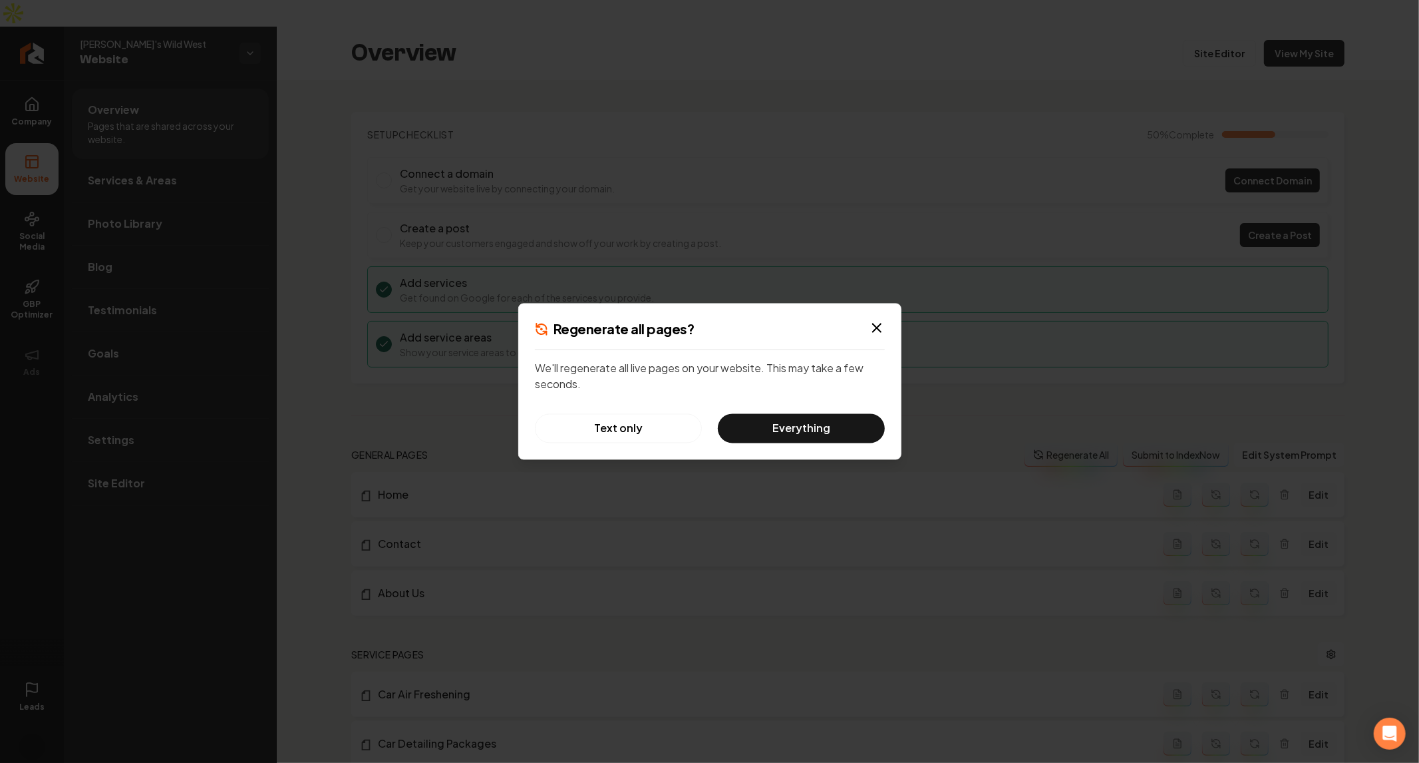
drag, startPoint x: 811, startPoint y: 431, endPoint x: 606, endPoint y: 443, distance: 205.3
click at [595, 443] on div "Regenerate all pages? We'll regenerate all live pages on your website. This may…" at bounding box center [709, 381] width 383 height 156
click at [635, 434] on button "Text only" at bounding box center [618, 428] width 167 height 29
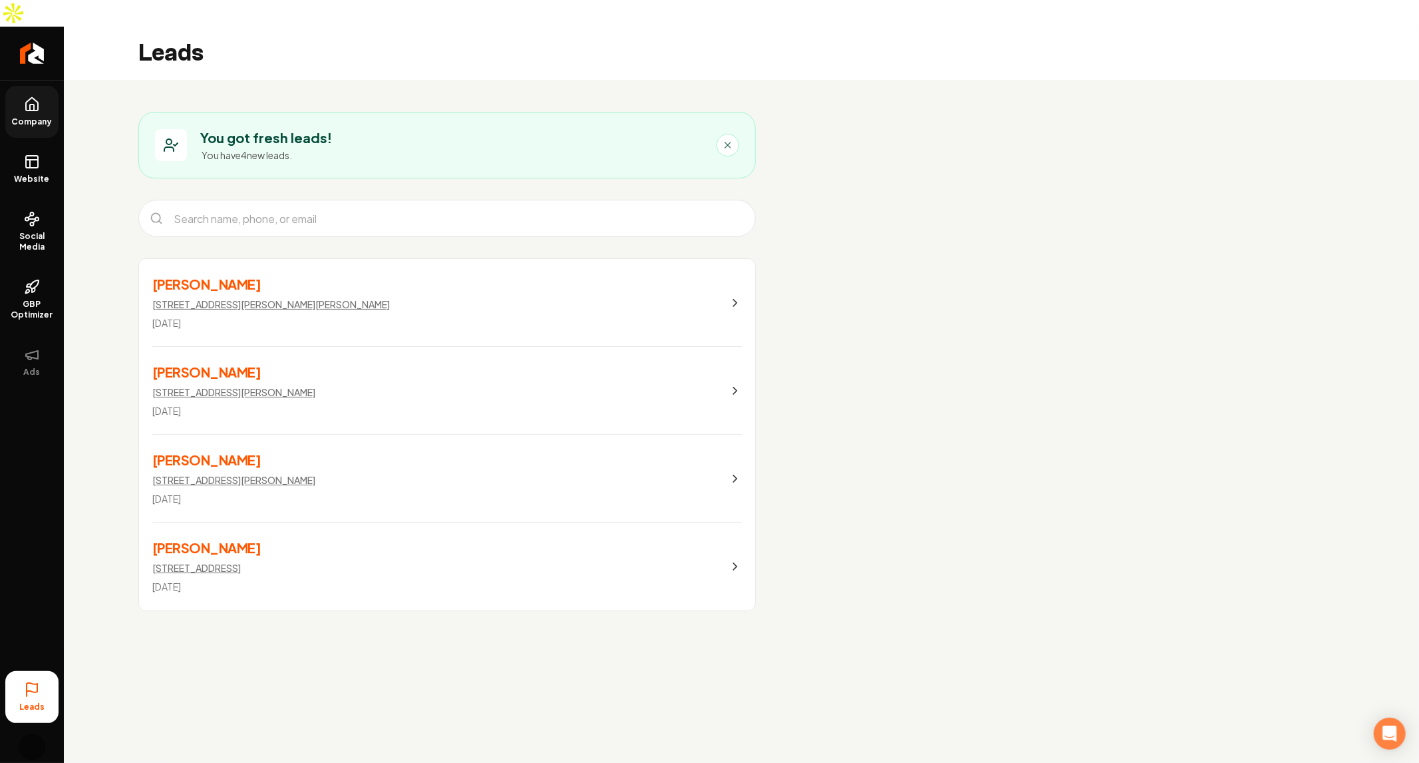
click at [28, 86] on link "Company" at bounding box center [31, 112] width 53 height 52
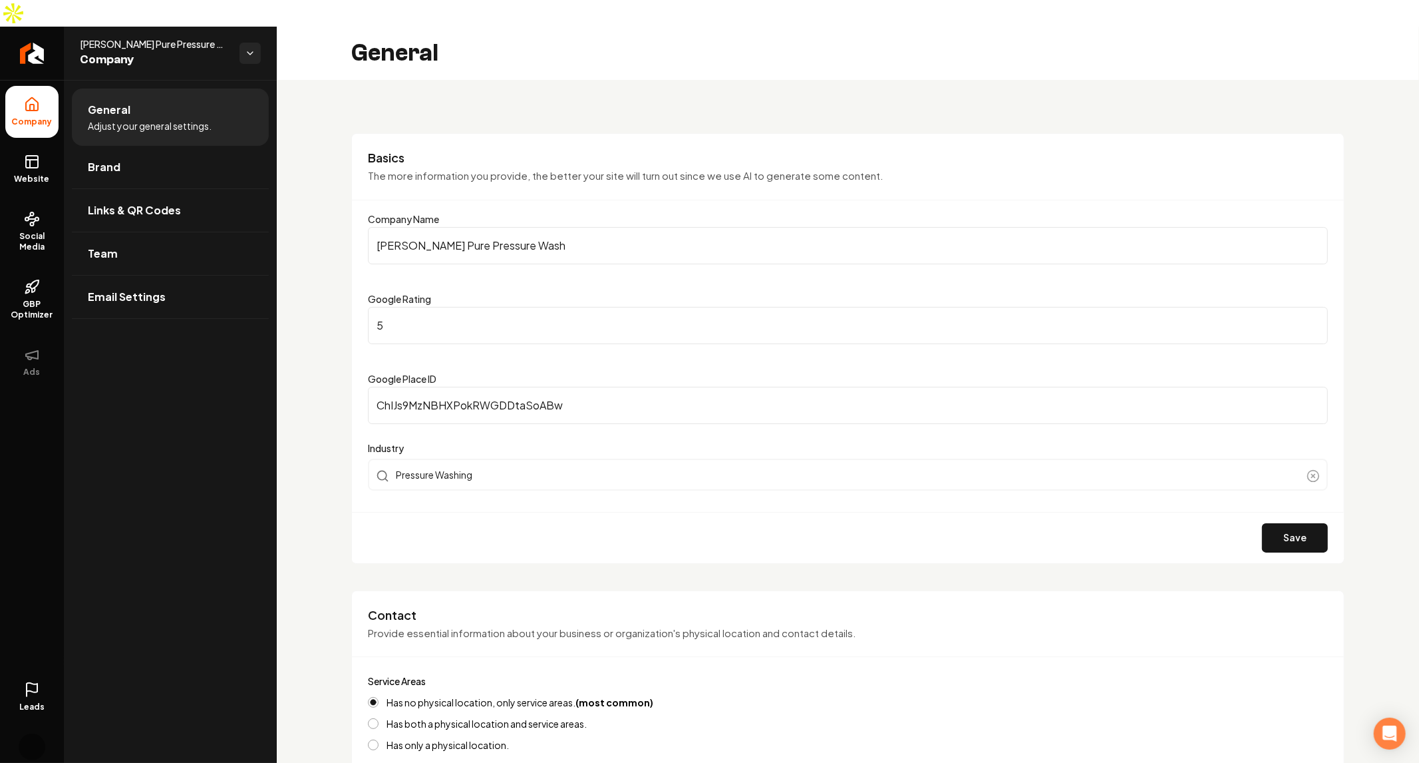
click at [151, 37] on span "Bailey's Pure Pressure Wash" at bounding box center [154, 43] width 149 height 13
click at [151, 37] on span "[PERSON_NAME] Pure Pressure Wash" at bounding box center [154, 43] width 149 height 13
click at [604, 168] on p "The more information you provide, the better your site will turn out since we u…" at bounding box center [848, 175] width 960 height 15
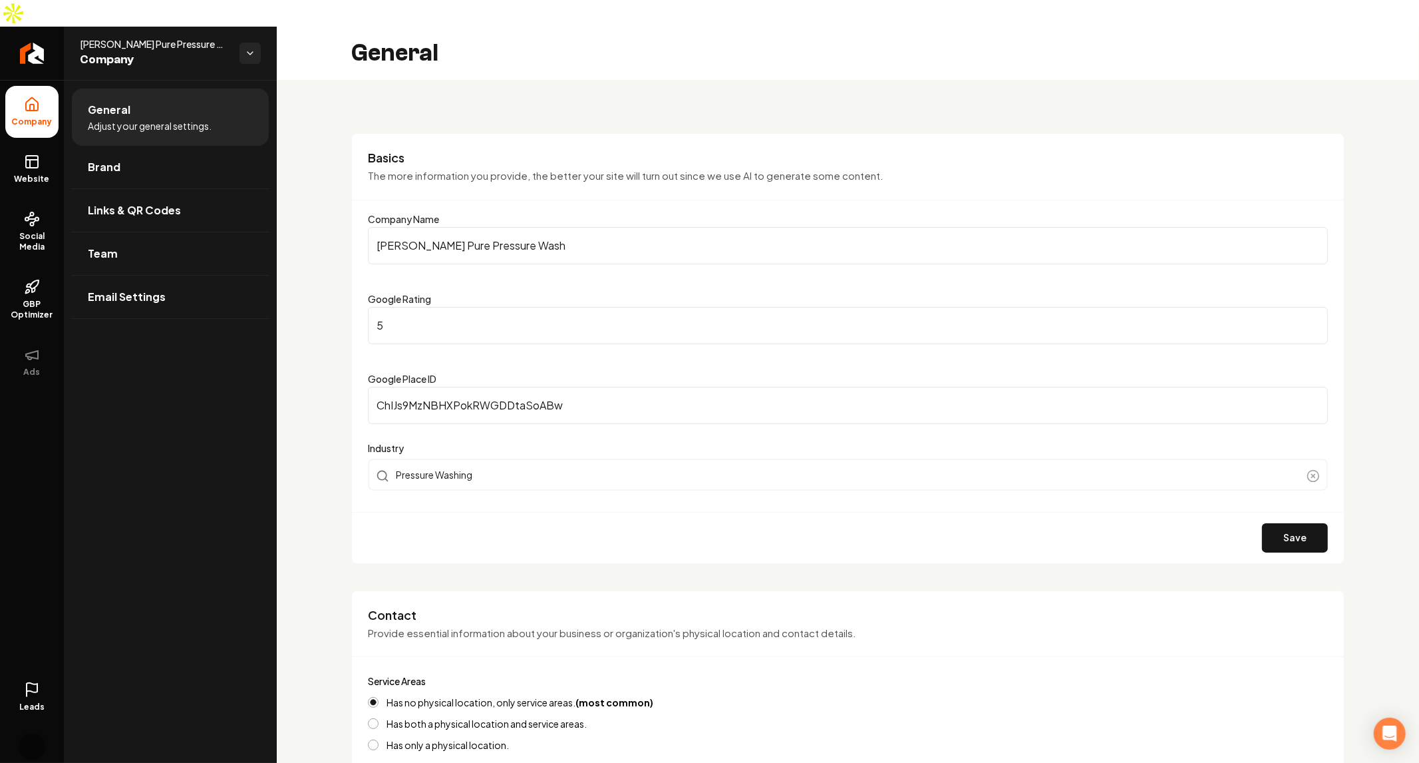
click at [600, 168] on p "The more information you provide, the better your site will turn out since we u…" at bounding box center [848, 175] width 960 height 15
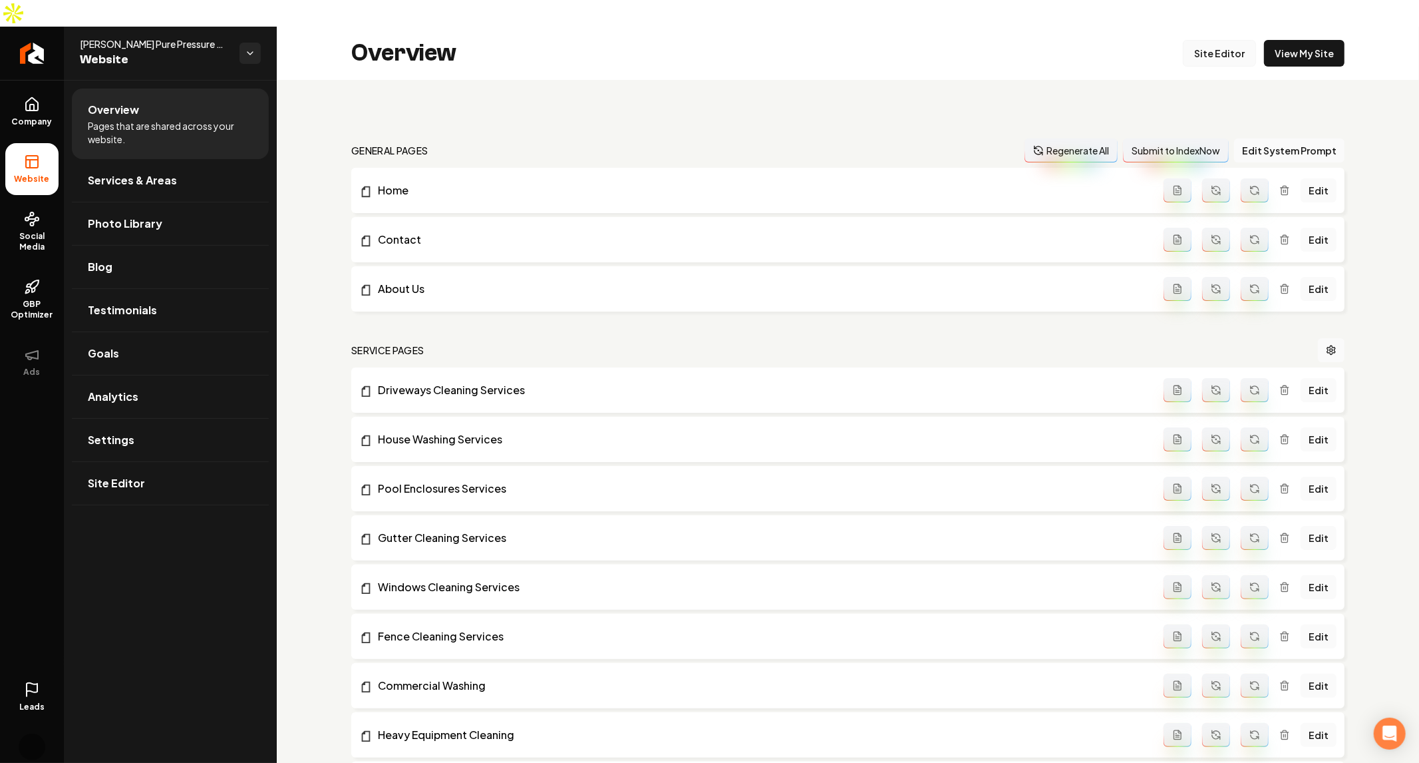
click at [1209, 40] on link "Site Editor" at bounding box center [1219, 53] width 73 height 27
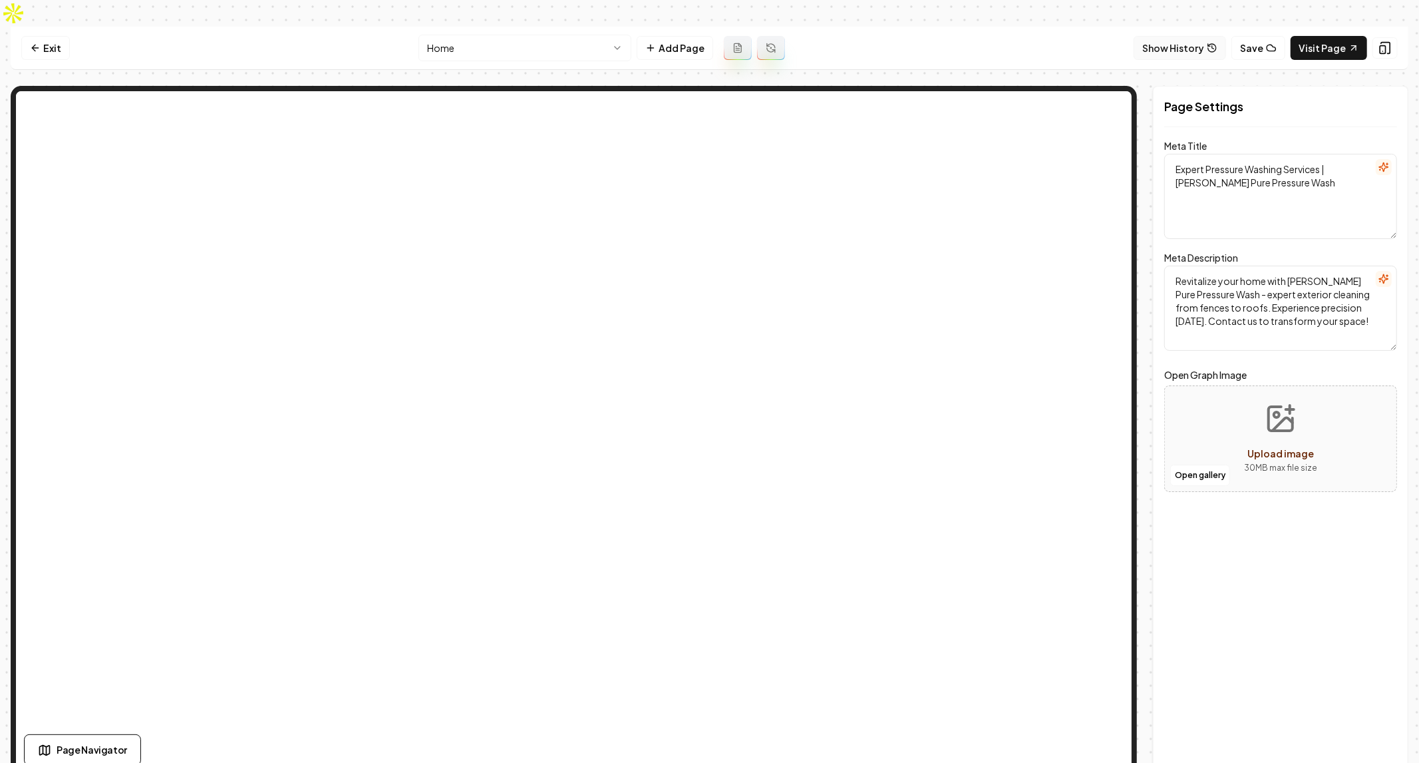
click at [1163, 36] on button "Show History" at bounding box center [1180, 48] width 92 height 24
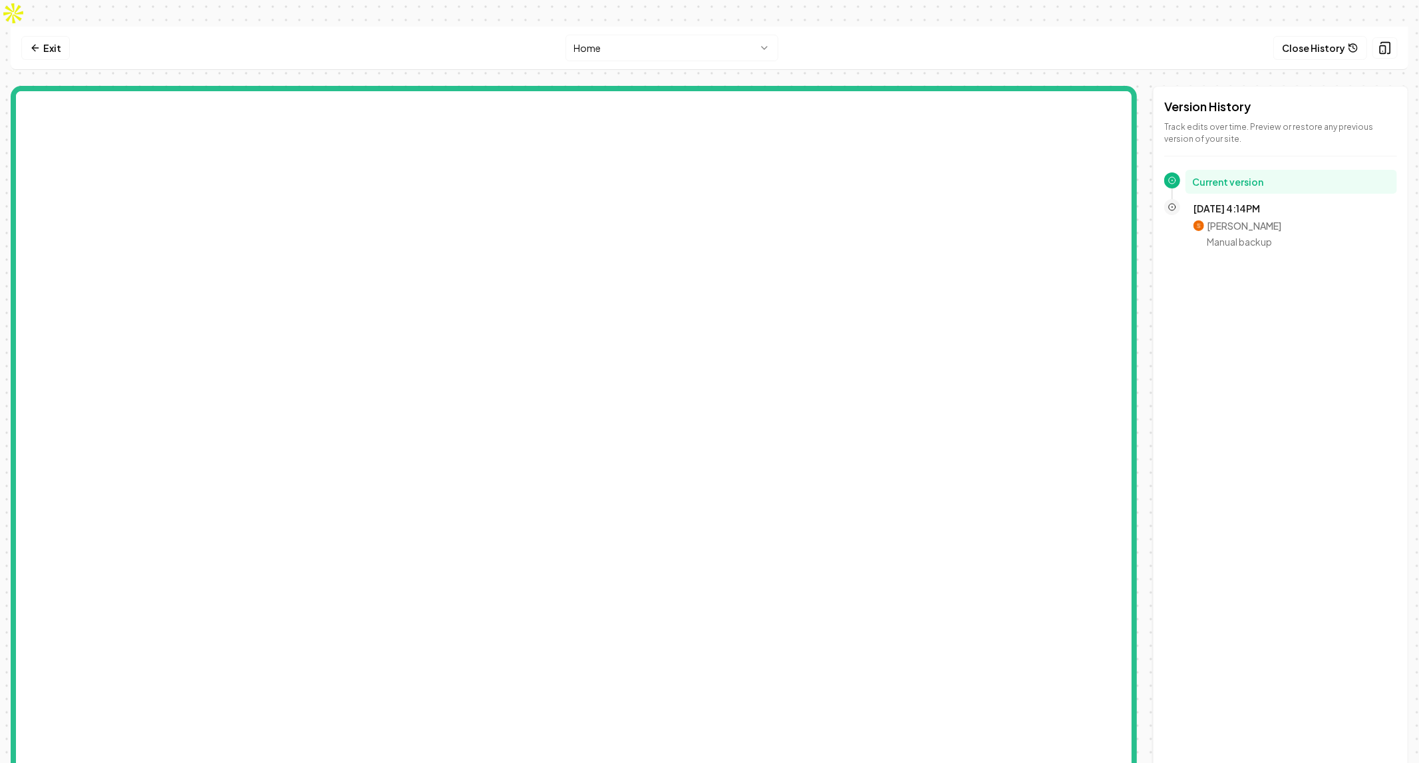
click at [1279, 327] on div "Version History Track edits over time. Preview or restore any previous version …" at bounding box center [1281, 432] width 256 height 693
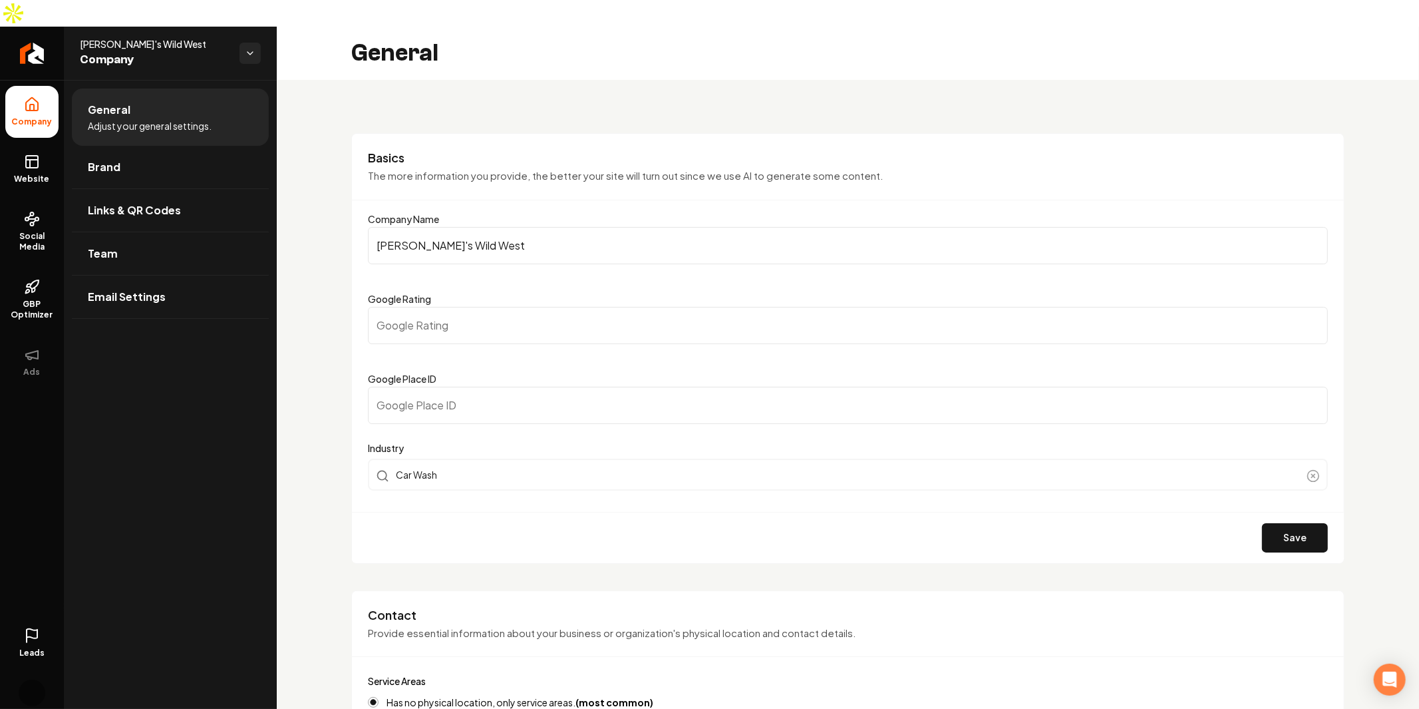
scroll to position [1892, 0]
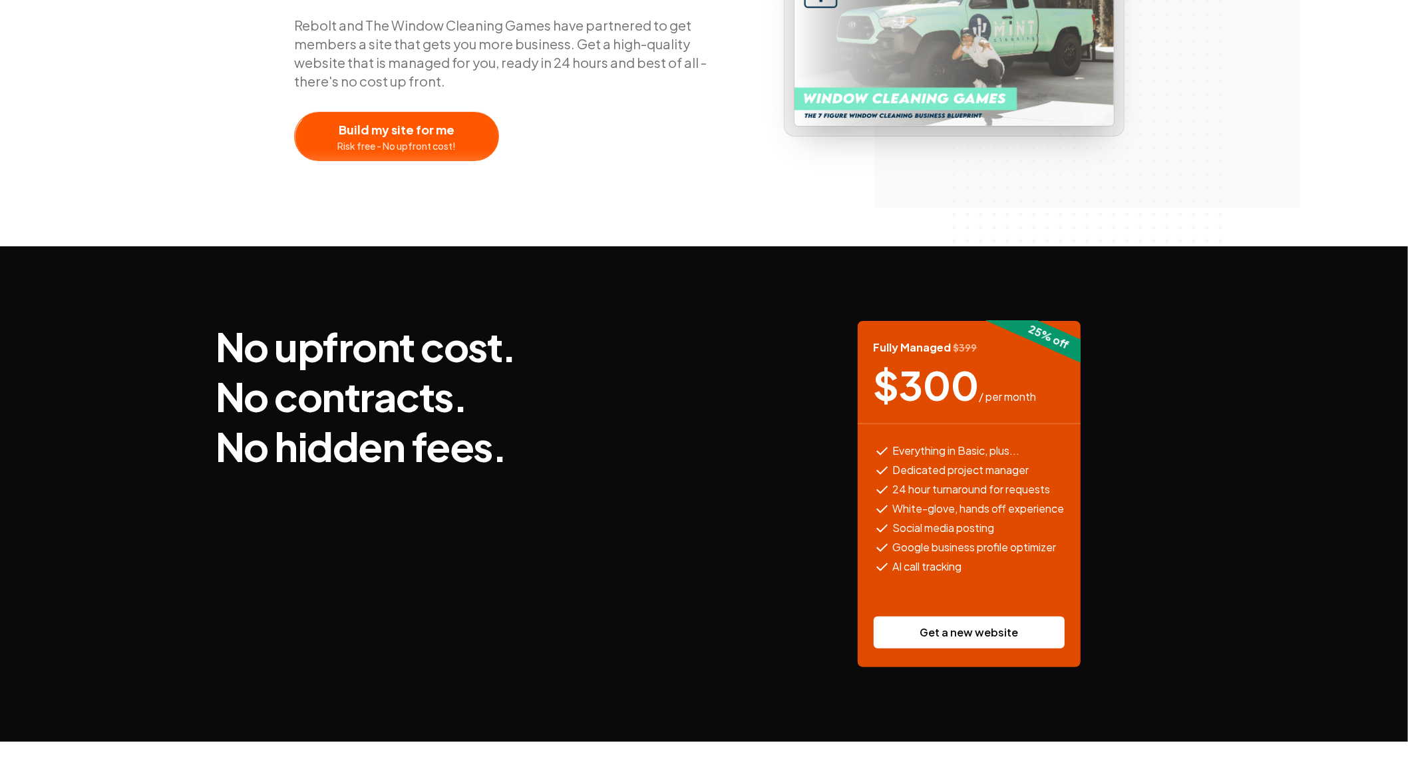
scroll to position [275, 0]
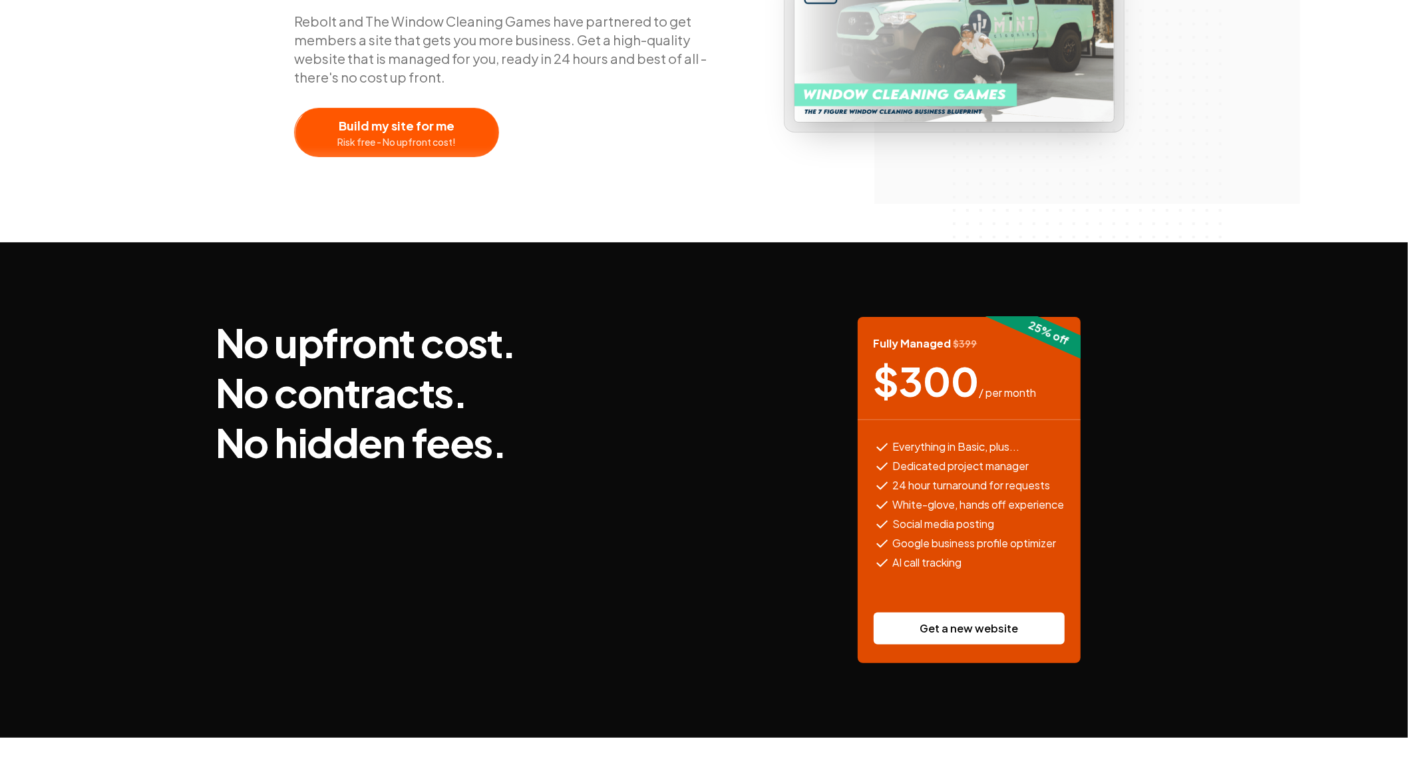
click at [589, 377] on div "No upfront cost. No contracts. No hidden fees. 25 % off Fully Managed $ 399 $ 3…" at bounding box center [704, 490] width 977 height 346
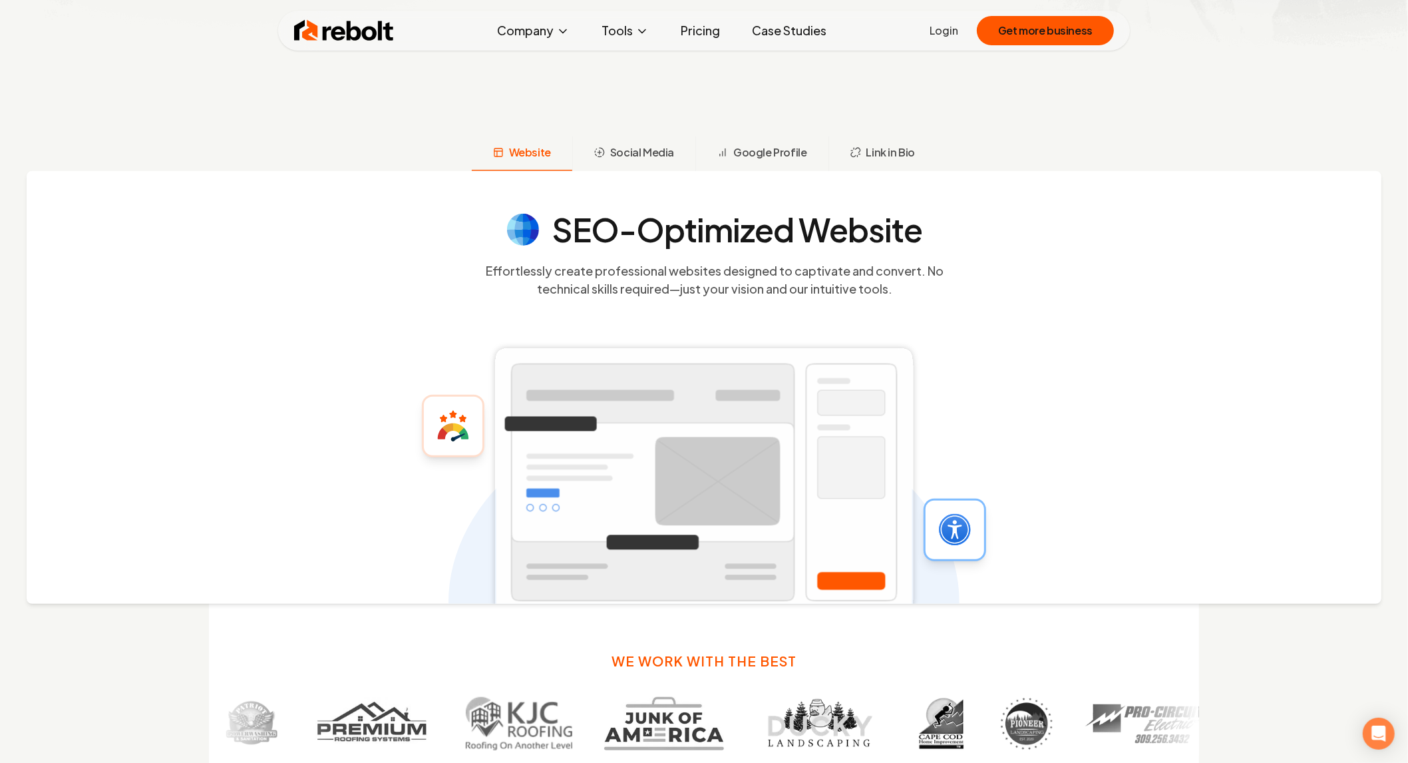
scroll to position [517, 0]
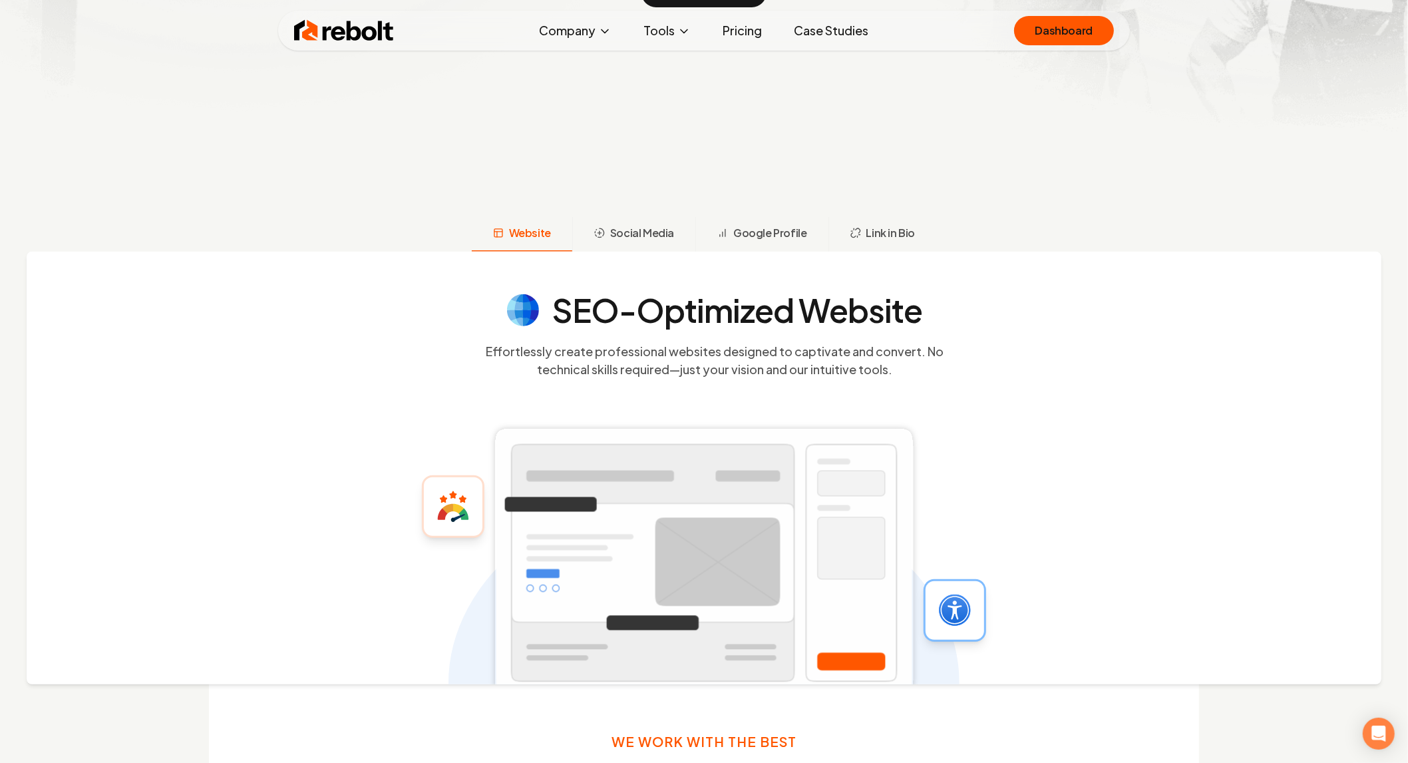
drag, startPoint x: 524, startPoint y: 204, endPoint x: 872, endPoint y: 274, distance: 354.5
click at [872, 294] on h4 "SEO-Optimized Website" at bounding box center [737, 310] width 370 height 32
click at [872, 294] on h4 "SEO-Optimized Website" at bounding box center [738, 310] width 370 height 32
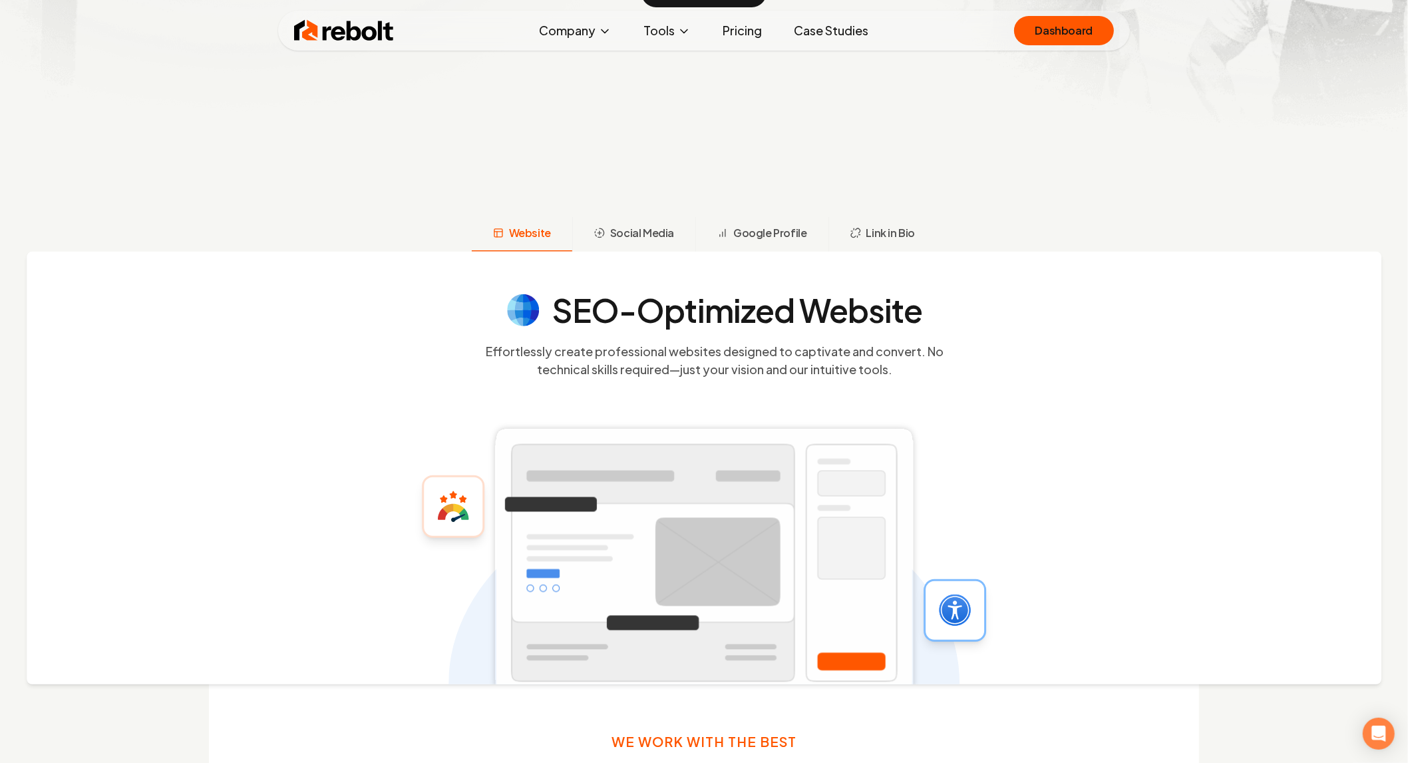
click at [766, 294] on h4 "SEO-Optimized Website" at bounding box center [737, 310] width 370 height 32
drag, startPoint x: 767, startPoint y: 283, endPoint x: 645, endPoint y: 689, distance: 423.8
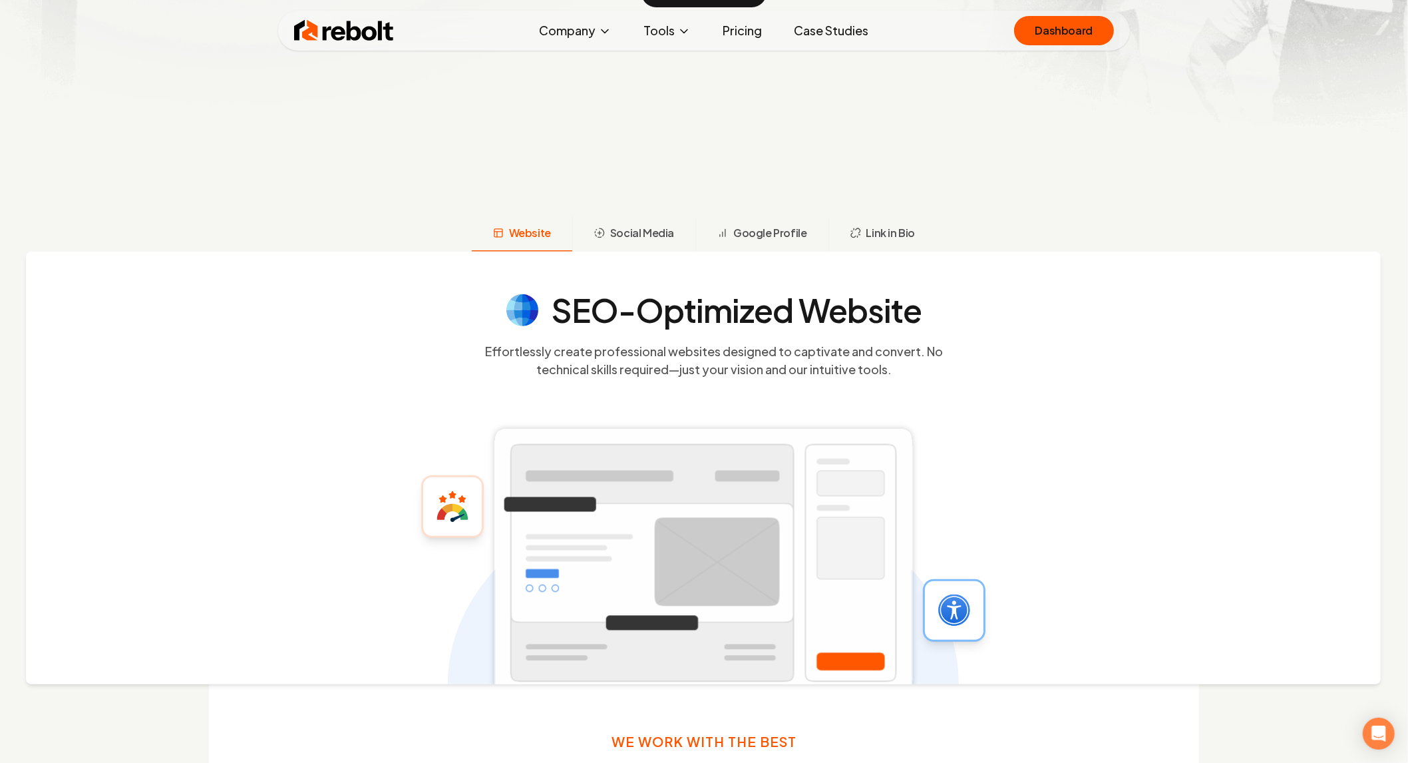
click at [645, 689] on div "We work with the best" at bounding box center [704, 731] width 990 height 338
click at [655, 732] on h3 "We work with the best" at bounding box center [704, 741] width 185 height 19
drag, startPoint x: 655, startPoint y: 712, endPoint x: 655, endPoint y: 683, distance: 29.3
click at [655, 732] on h3 "We work with the best" at bounding box center [704, 741] width 185 height 19
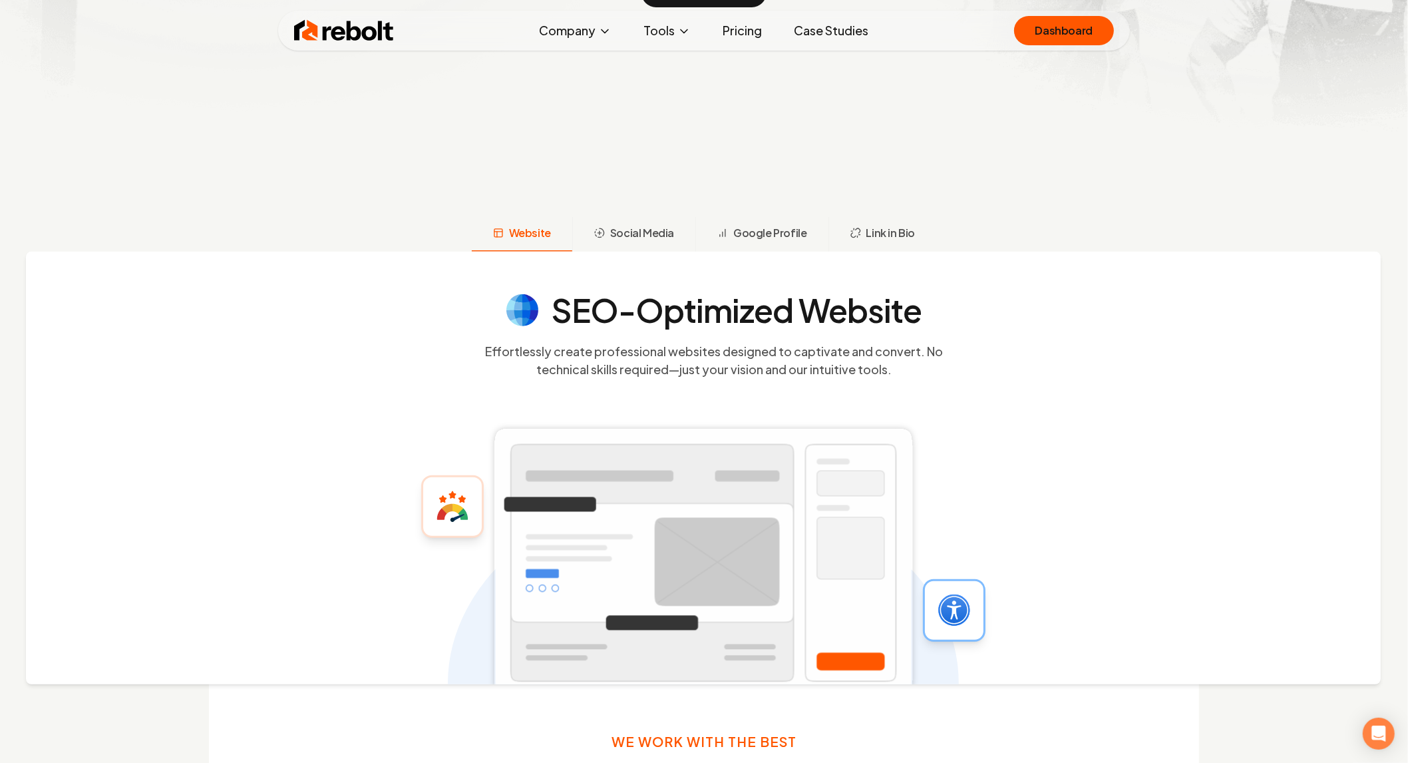
drag, startPoint x: 438, startPoint y: 177, endPoint x: 882, endPoint y: 208, distance: 445.6
drag, startPoint x: 893, startPoint y: 204, endPoint x: 852, endPoint y: 204, distance: 40.6
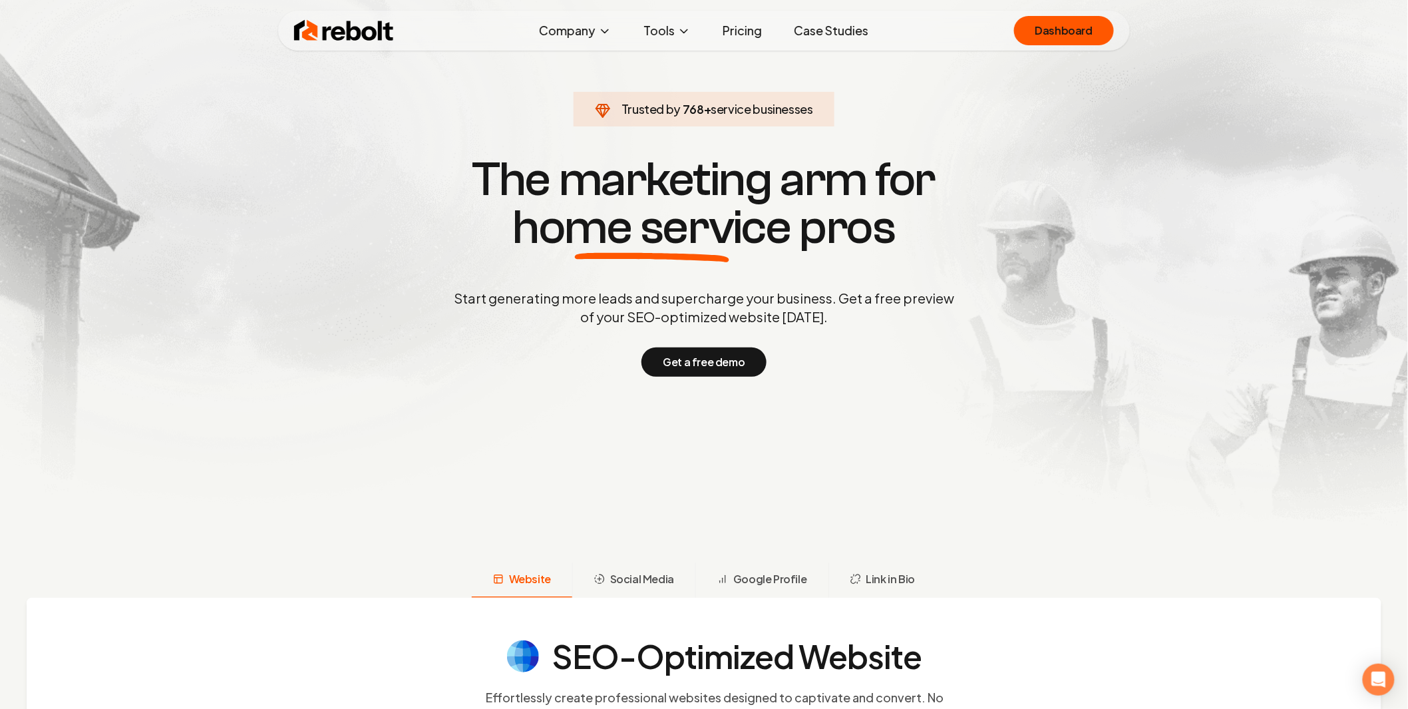
click at [797, 471] on section "Trusted by 768 + service businesses The marketing arm for home service pros Sta…" at bounding box center [704, 265] width 660 height 638
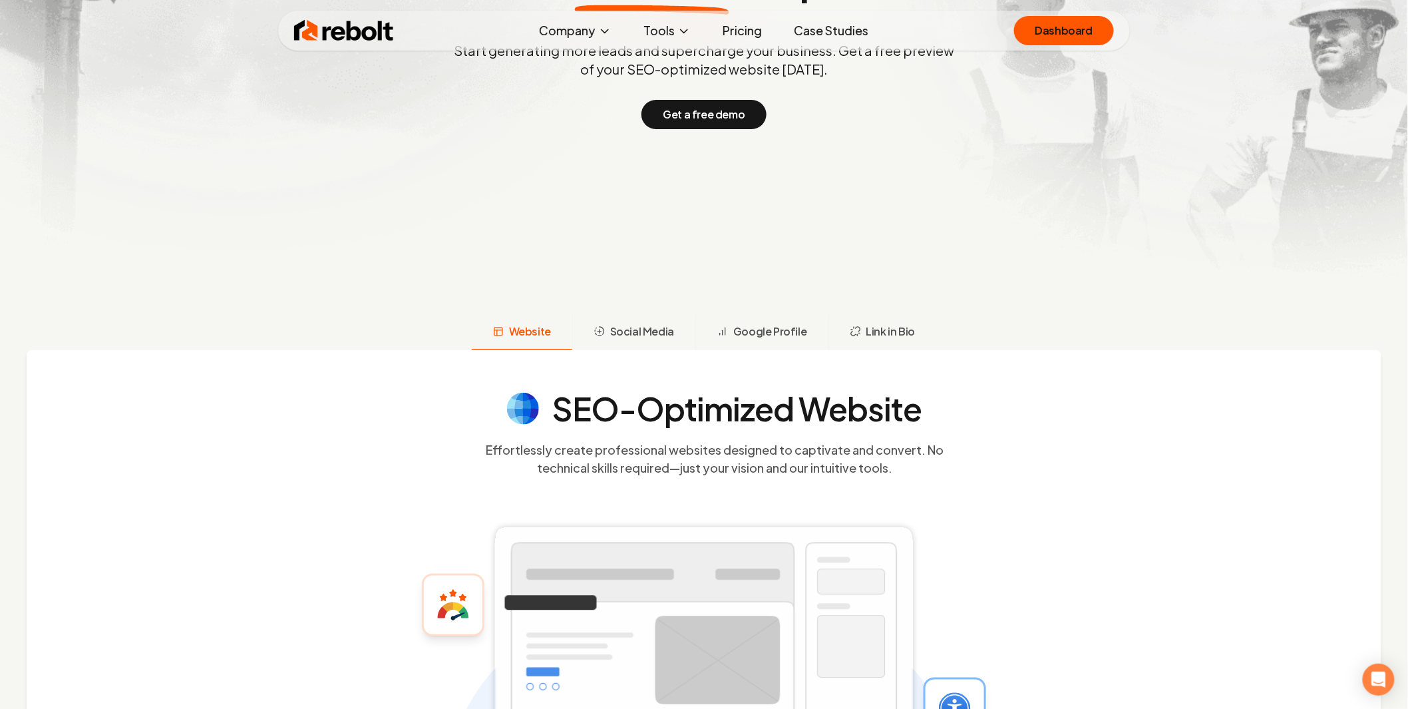
scroll to position [371, 0]
click at [836, 435] on icon at bounding box center [704, 651] width 511 height 433
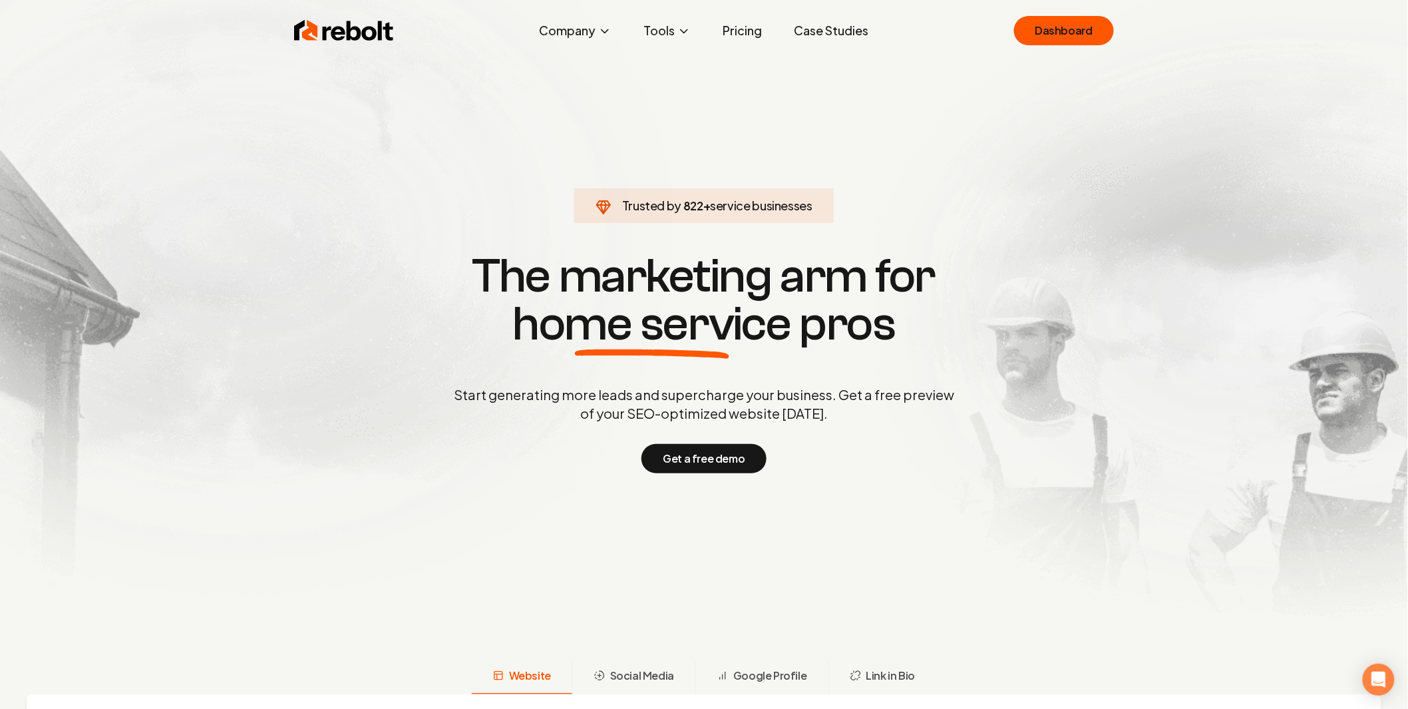
click at [1033, 158] on section "Trusted by 822 + service businesses The marketing arm for home service pros Sta…" at bounding box center [704, 362] width 660 height 638
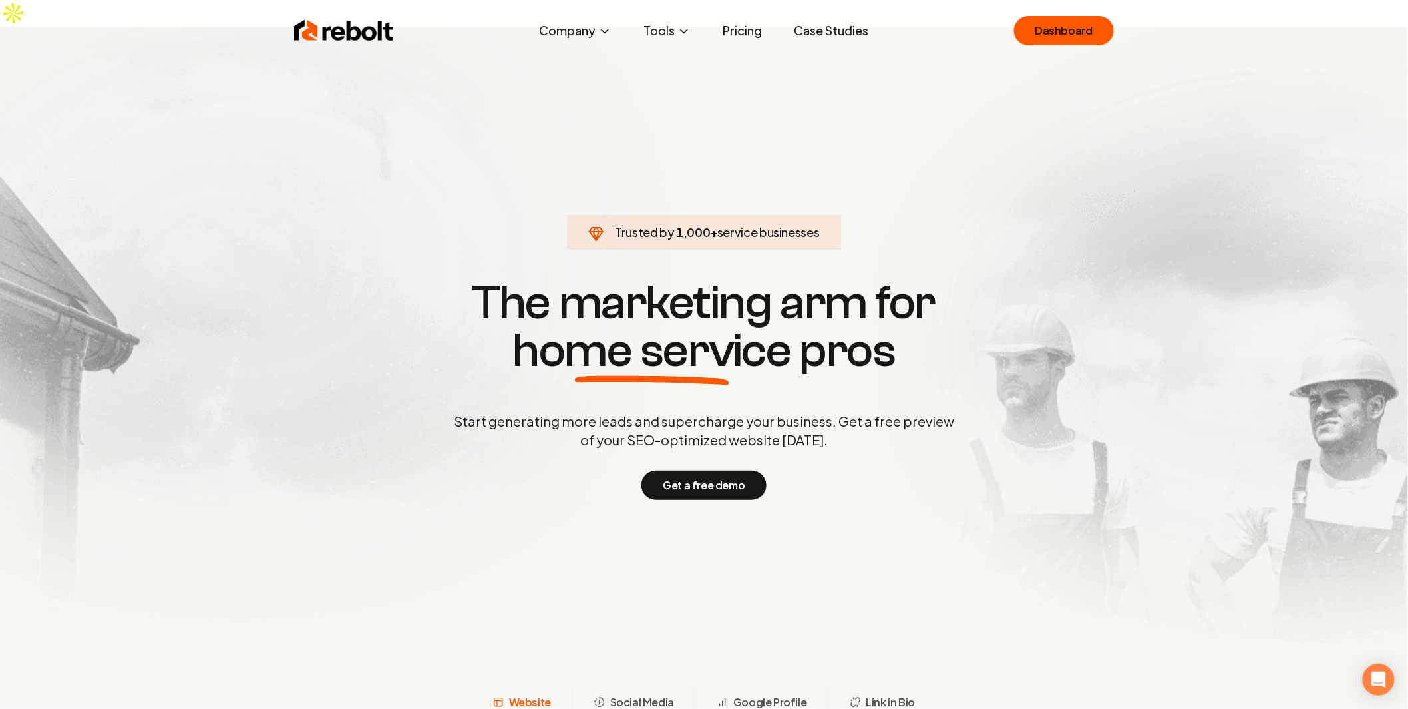
click at [842, 319] on h1 "The marketing arm for home service pros" at bounding box center [704, 327] width 639 height 96
click at [626, 240] on section "Trusted by 1,000 + service businesses The marketing arm for home service pros S…" at bounding box center [704, 388] width 660 height 638
